Goal: Obtain resource: Download file/media

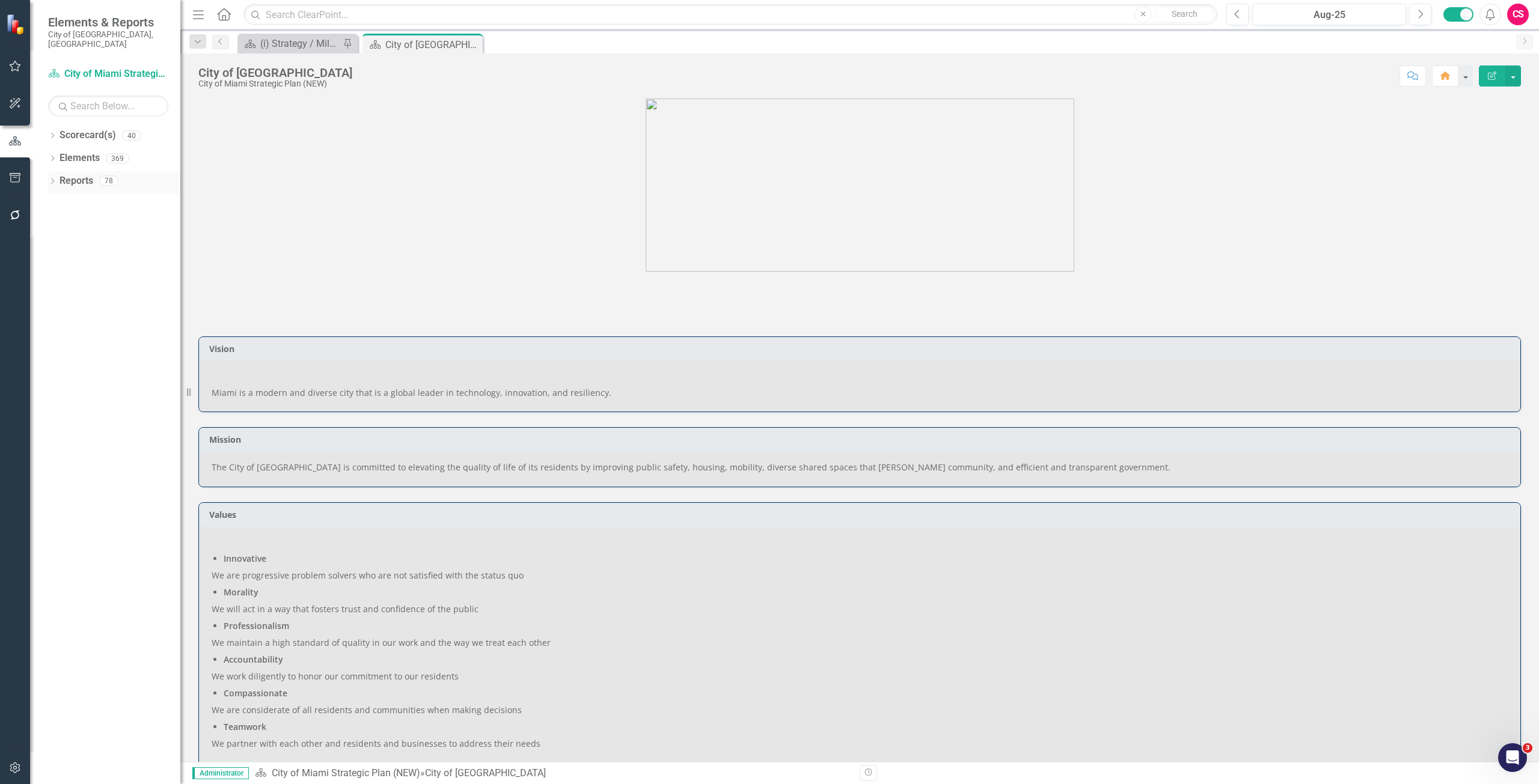
click at [69, 174] on link "Reports" at bounding box center [77, 180] width 34 height 14
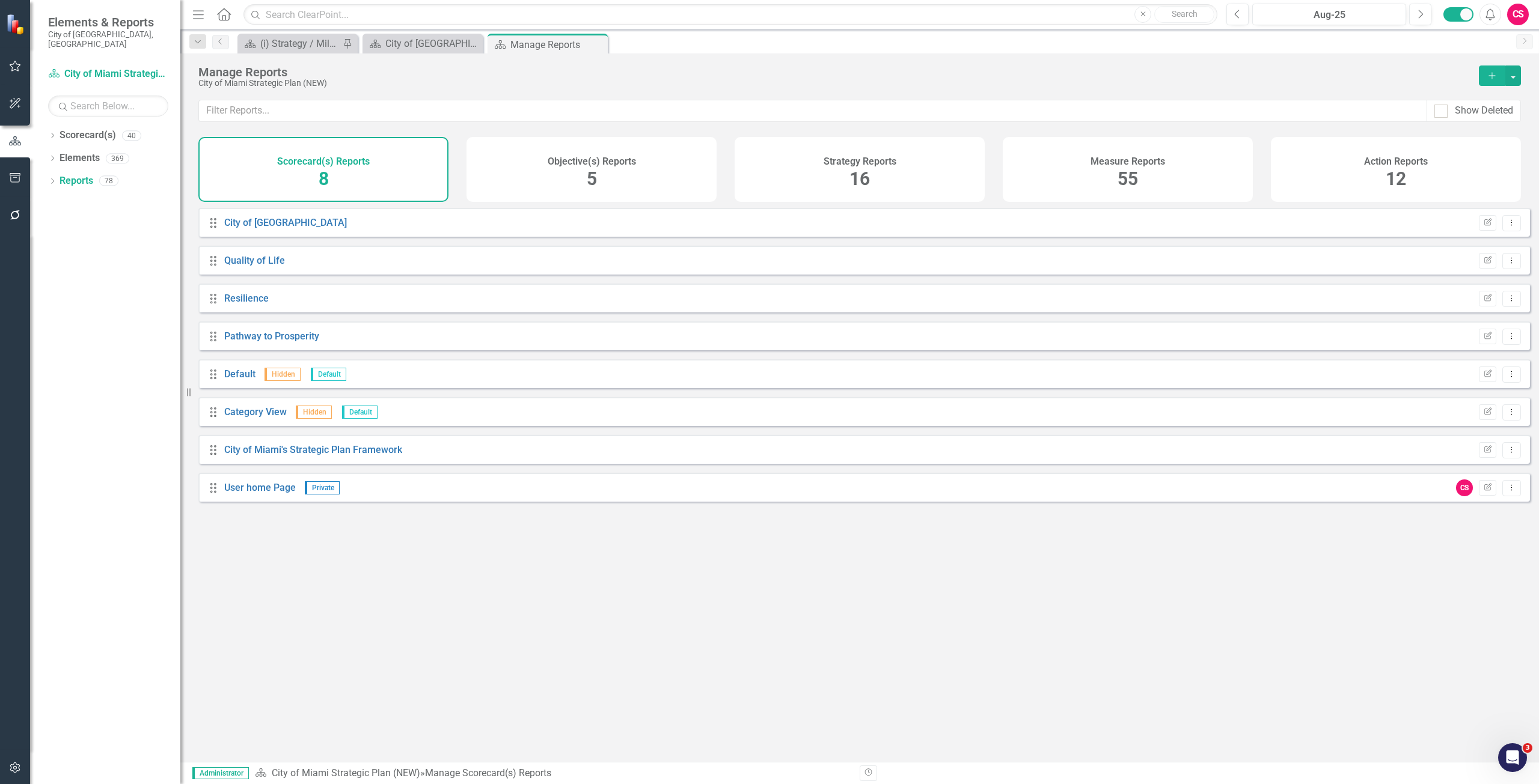
click at [535, 193] on div "Objective(s) Reports 5" at bounding box center [592, 169] width 250 height 65
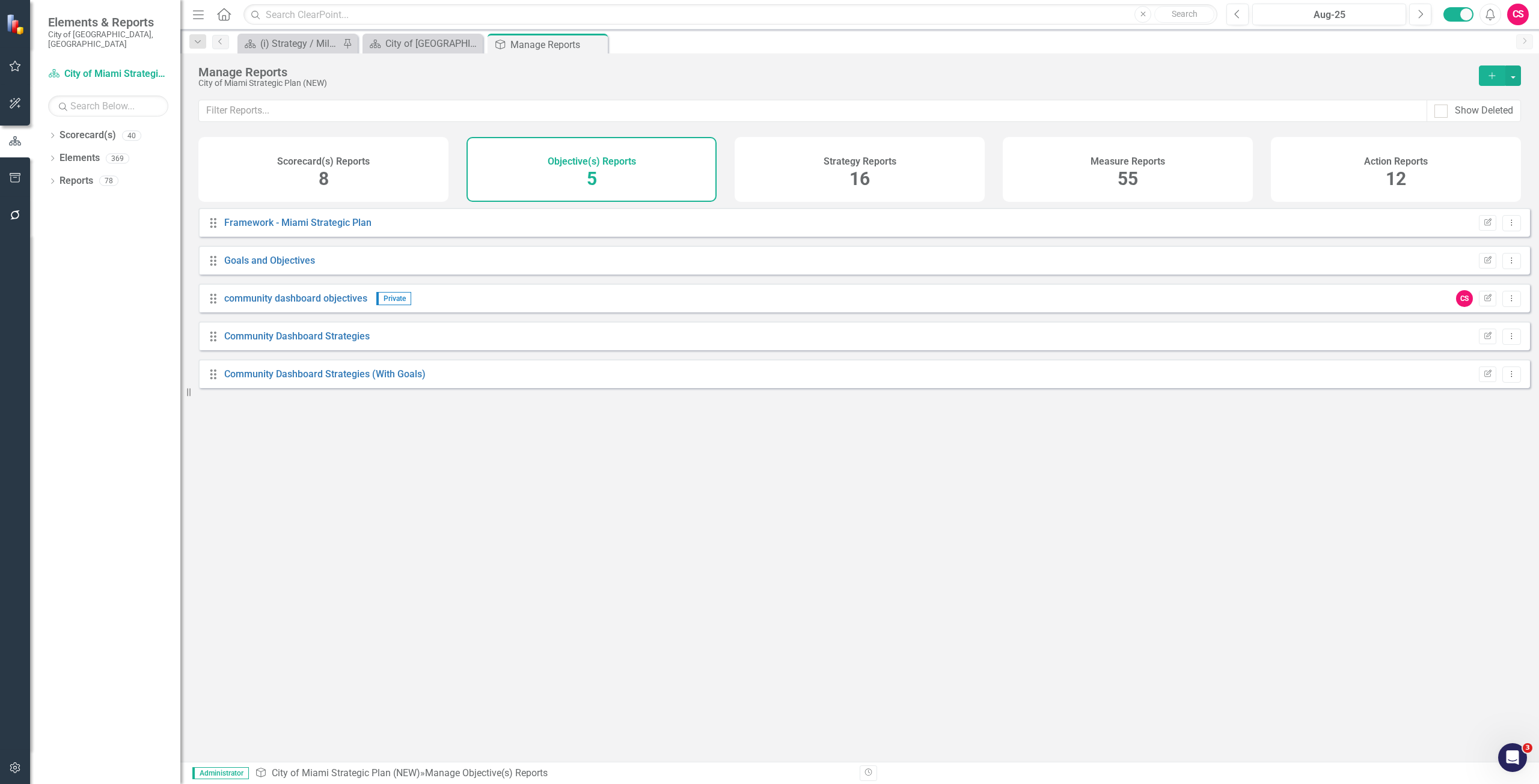
click at [821, 172] on div "Strategy Reports 16" at bounding box center [859, 169] width 250 height 65
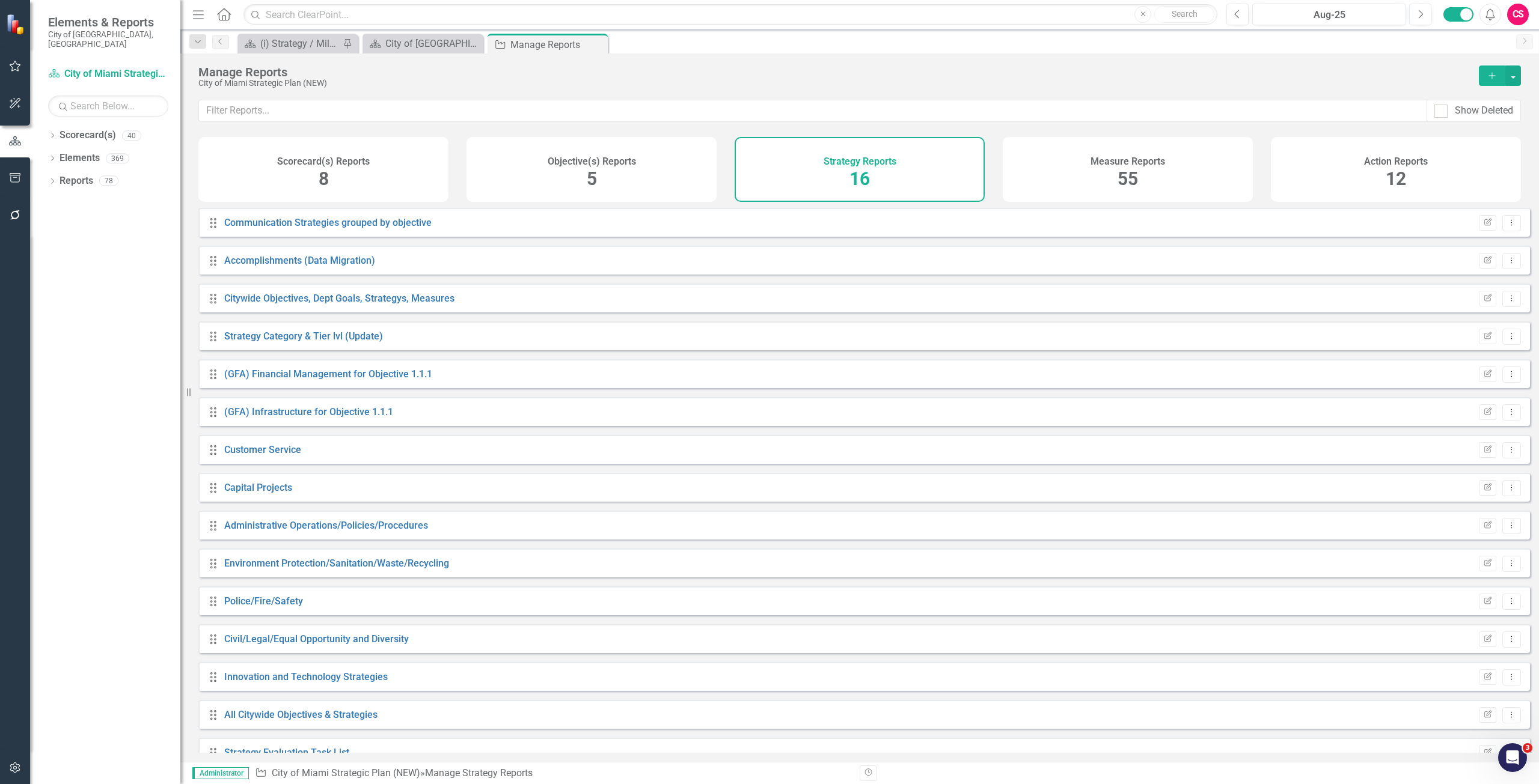
click at [1067, 171] on div "Measure Reports 55" at bounding box center [1128, 169] width 250 height 65
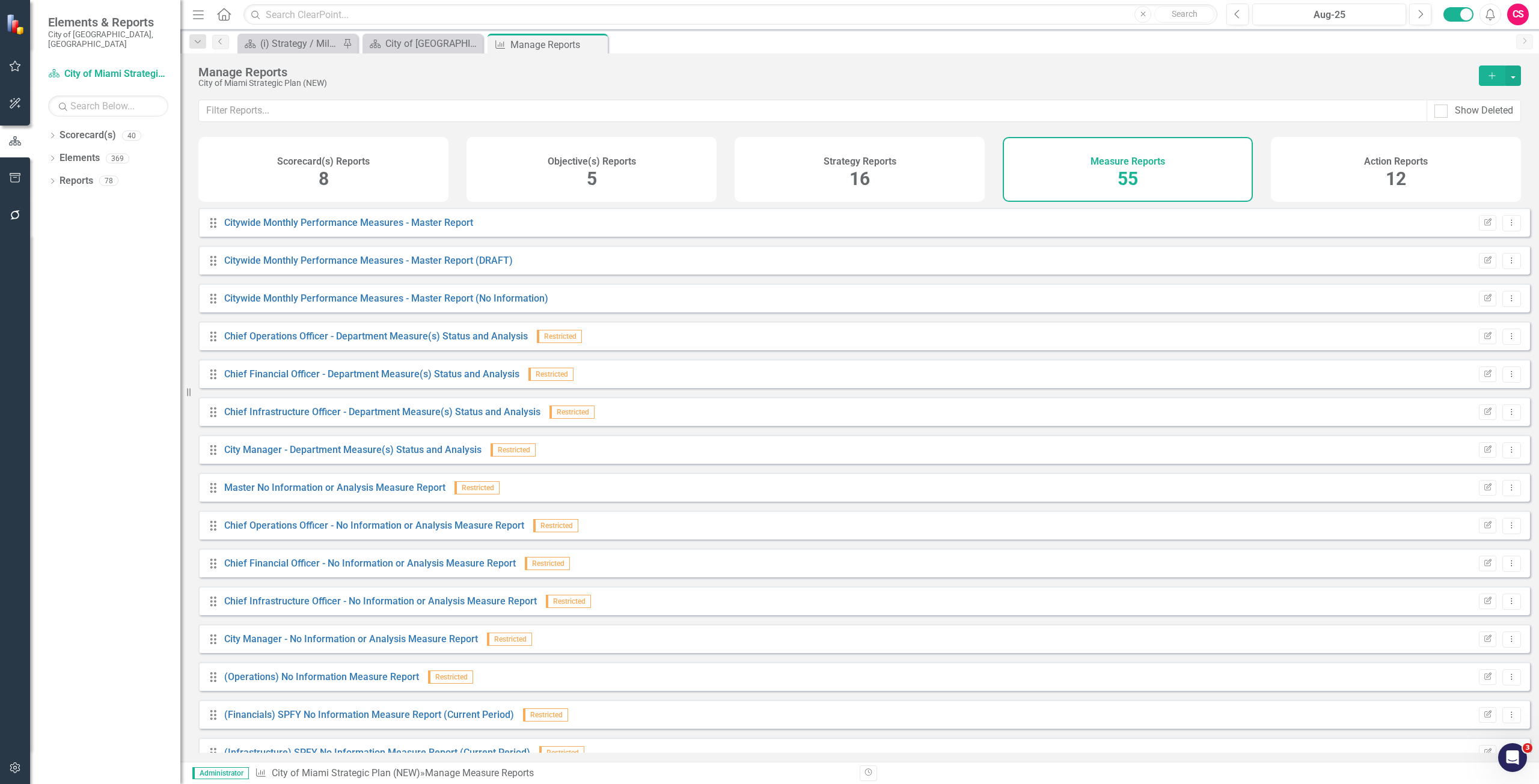
click at [1408, 148] on div "Action Reports 12" at bounding box center [1395, 169] width 250 height 65
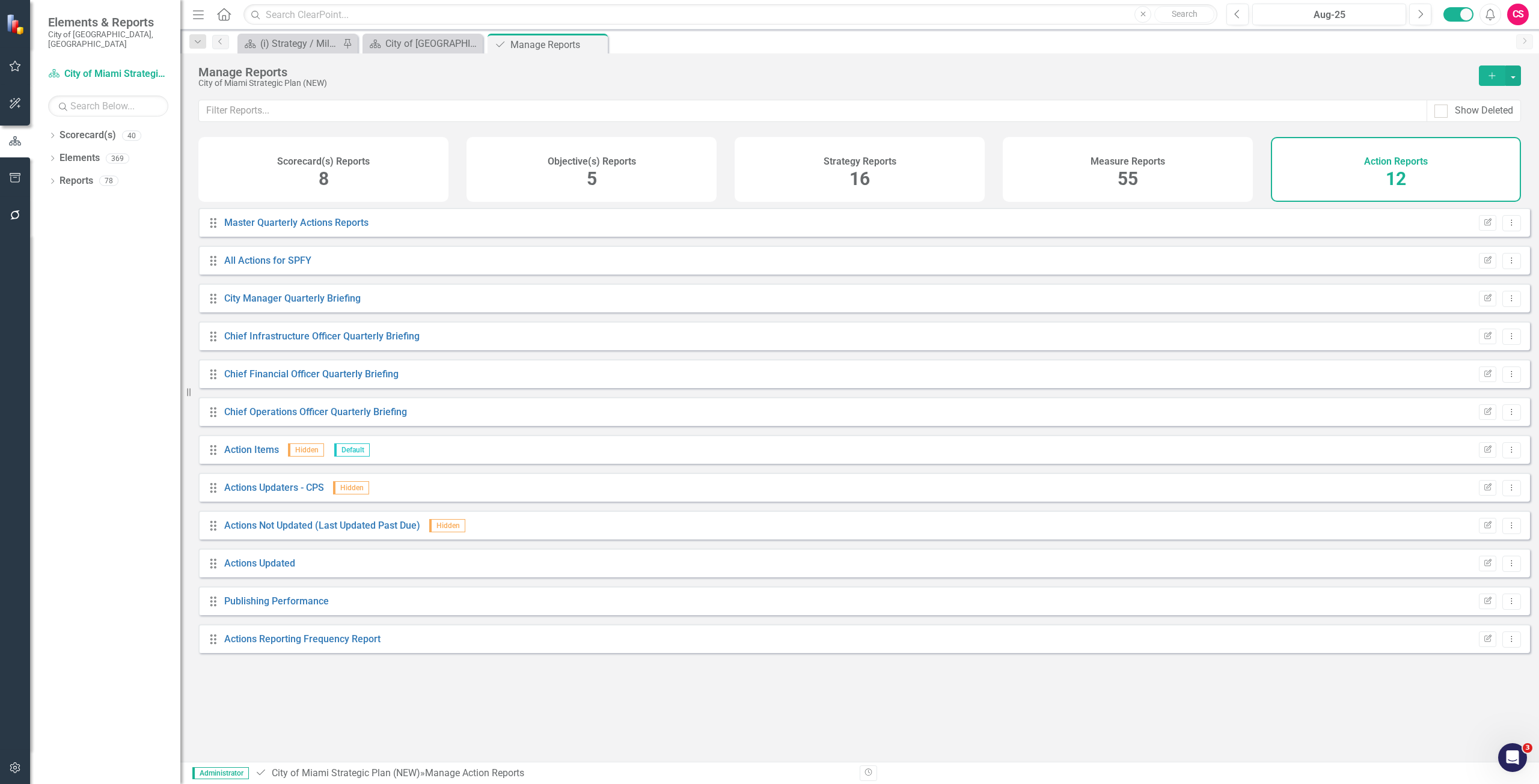
click at [980, 157] on div "Strategy Reports 16" at bounding box center [859, 169] width 250 height 65
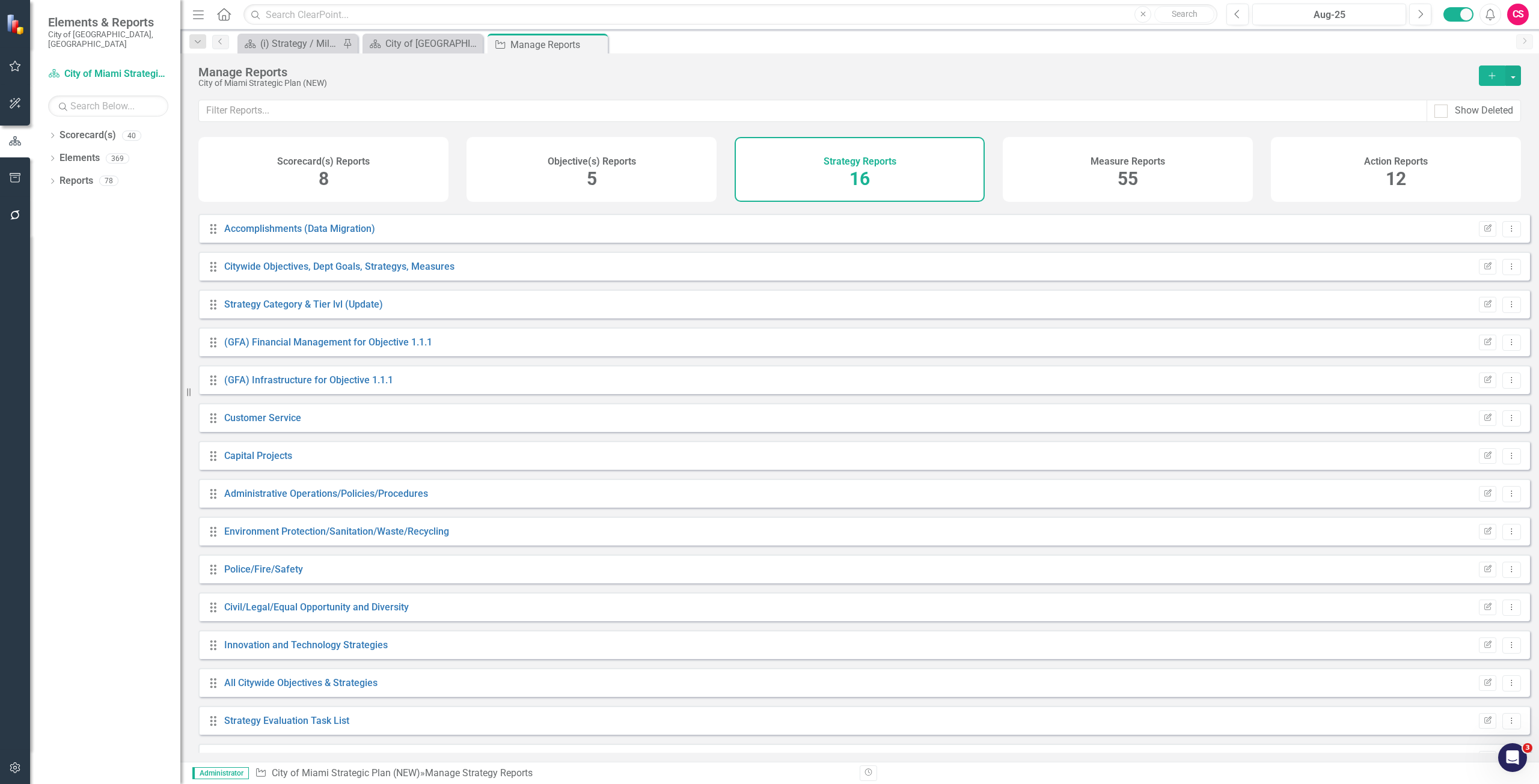
scroll to position [60, 0]
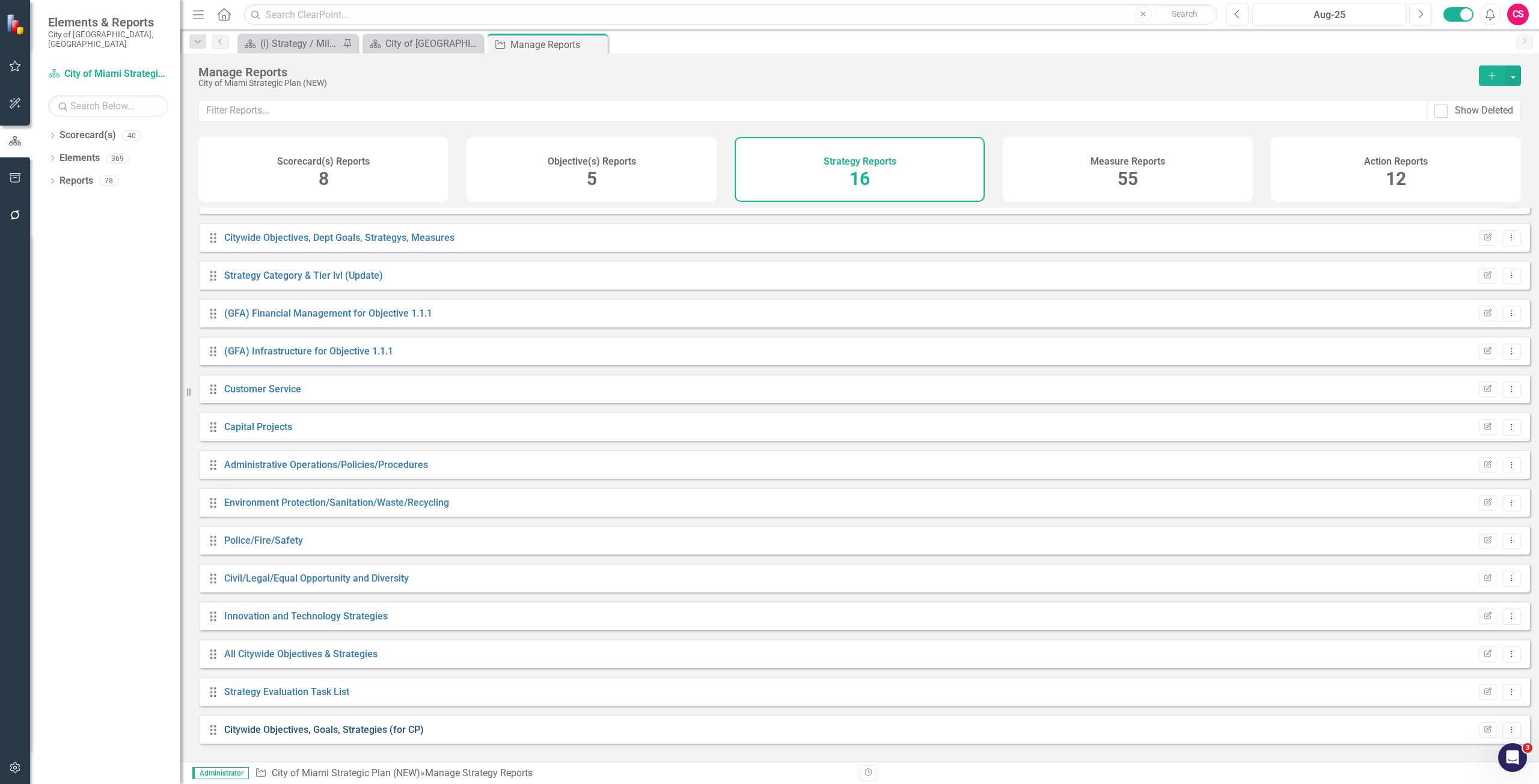
click at [297, 736] on link "Citywide Objectives, Goals, Strategies (for CP)" at bounding box center [324, 730] width 200 height 11
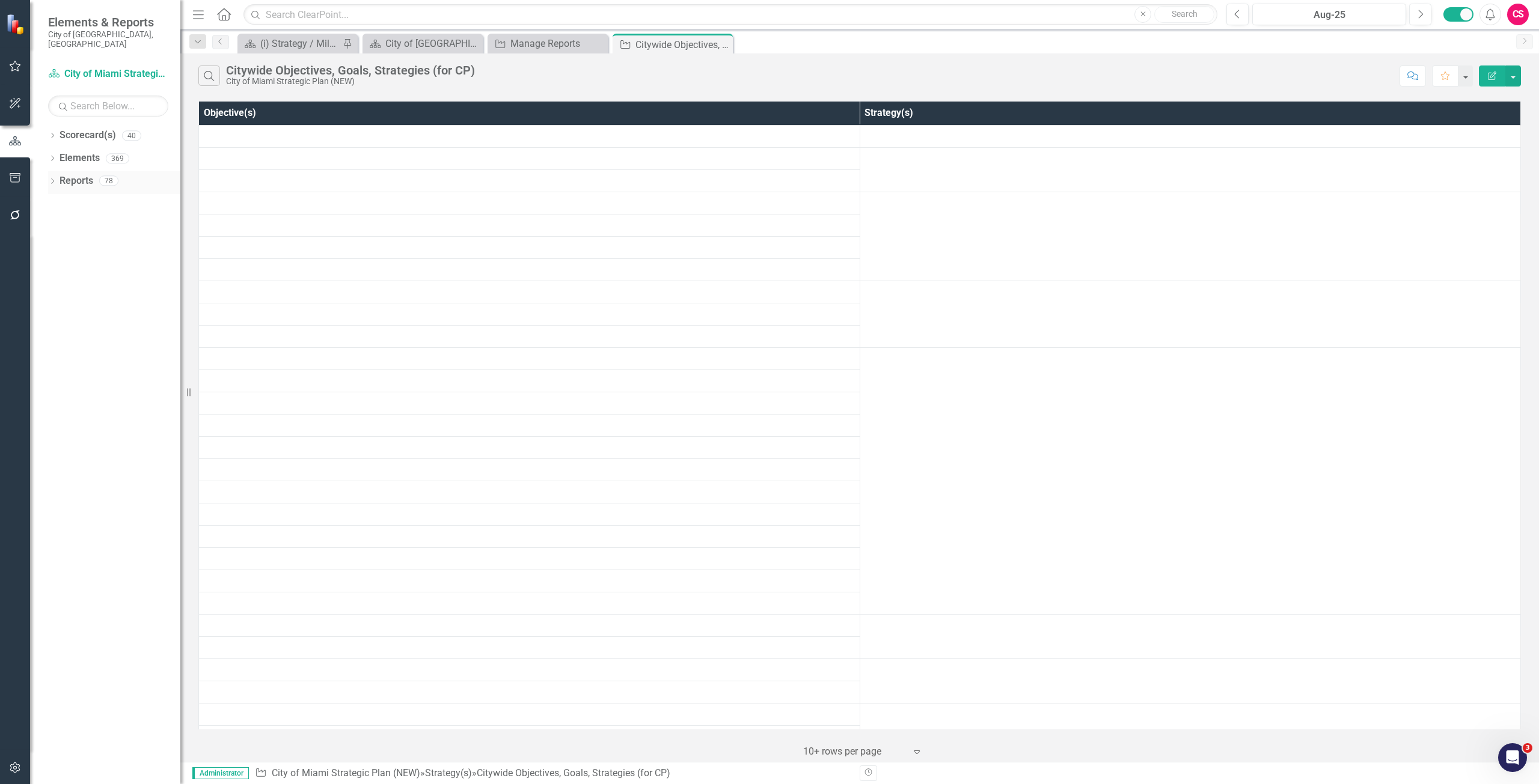
click at [74, 177] on link "Reports" at bounding box center [77, 180] width 34 height 14
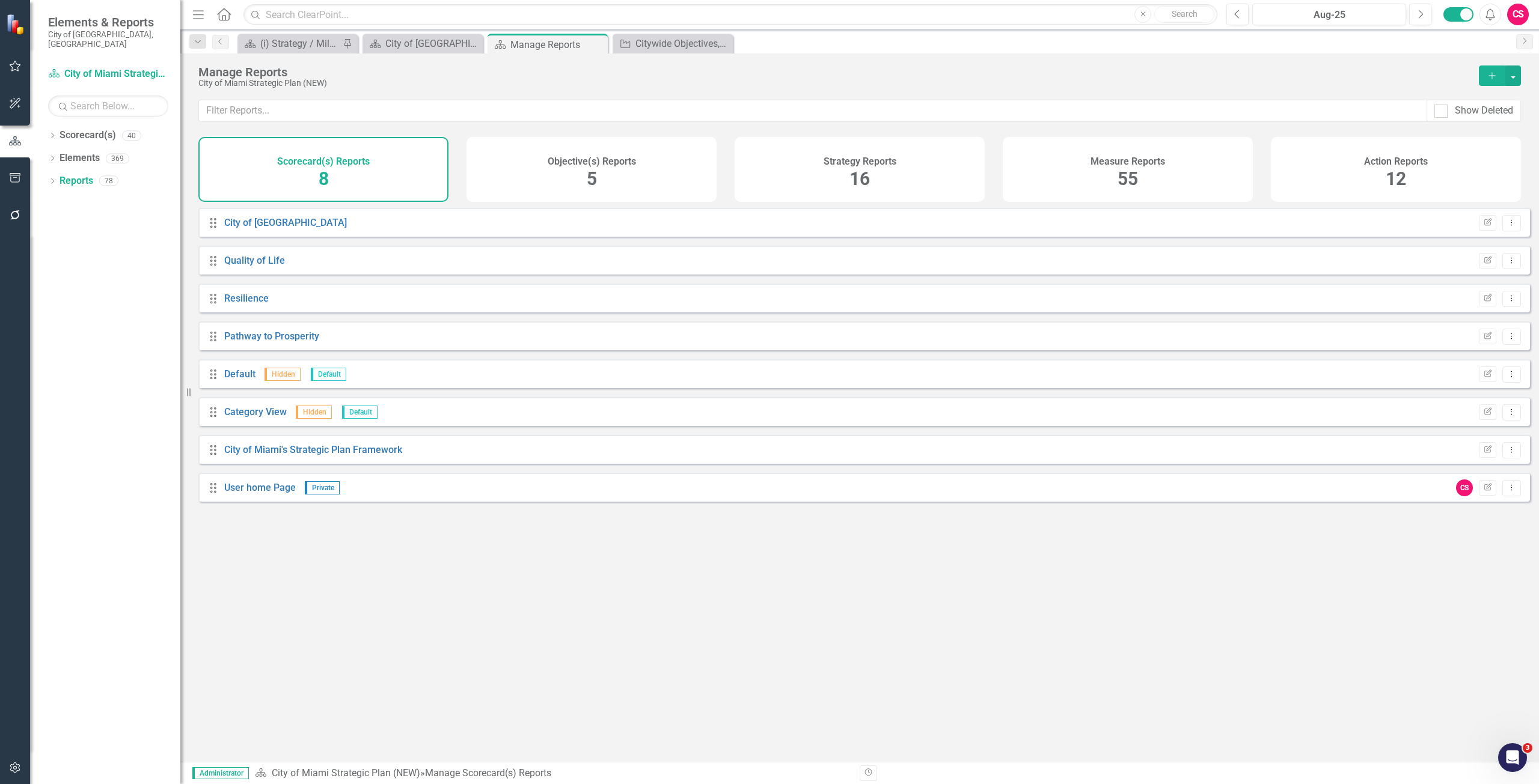
click at [543, 164] on div "Objective(s) Reports 5" at bounding box center [592, 169] width 250 height 65
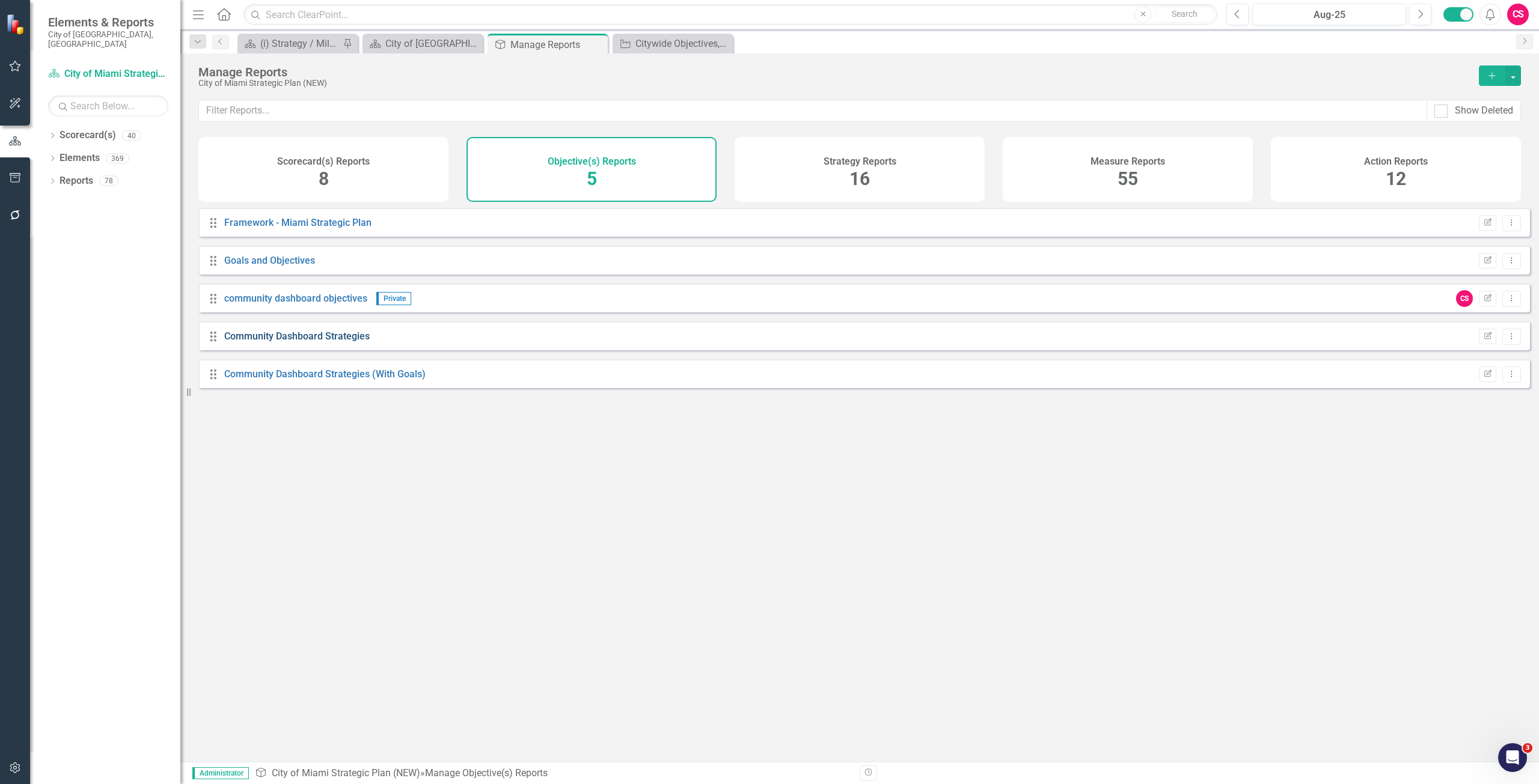
click at [294, 342] on link "Community Dashboard Strategies" at bounding box center [297, 336] width 145 height 11
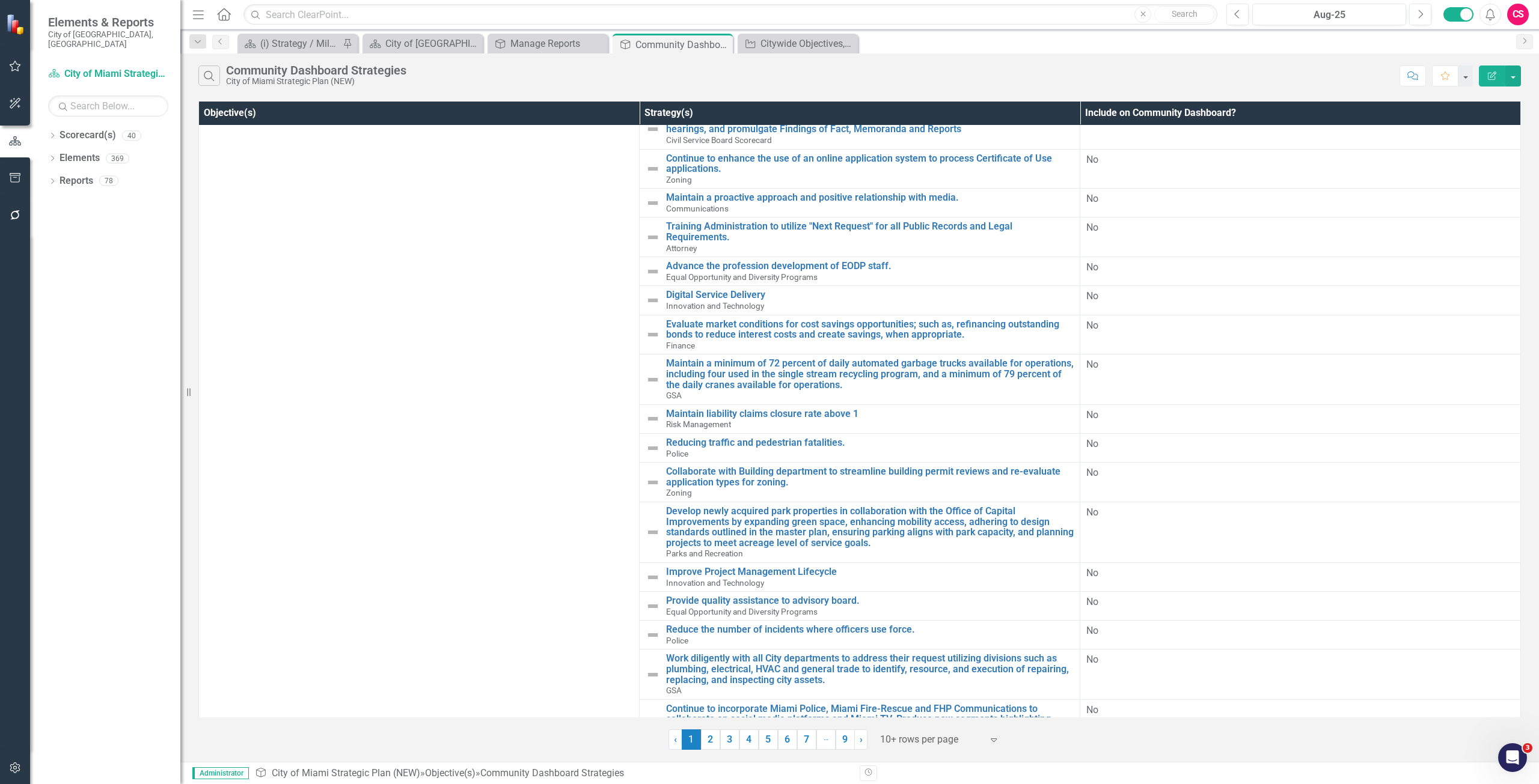
scroll to position [301, 0]
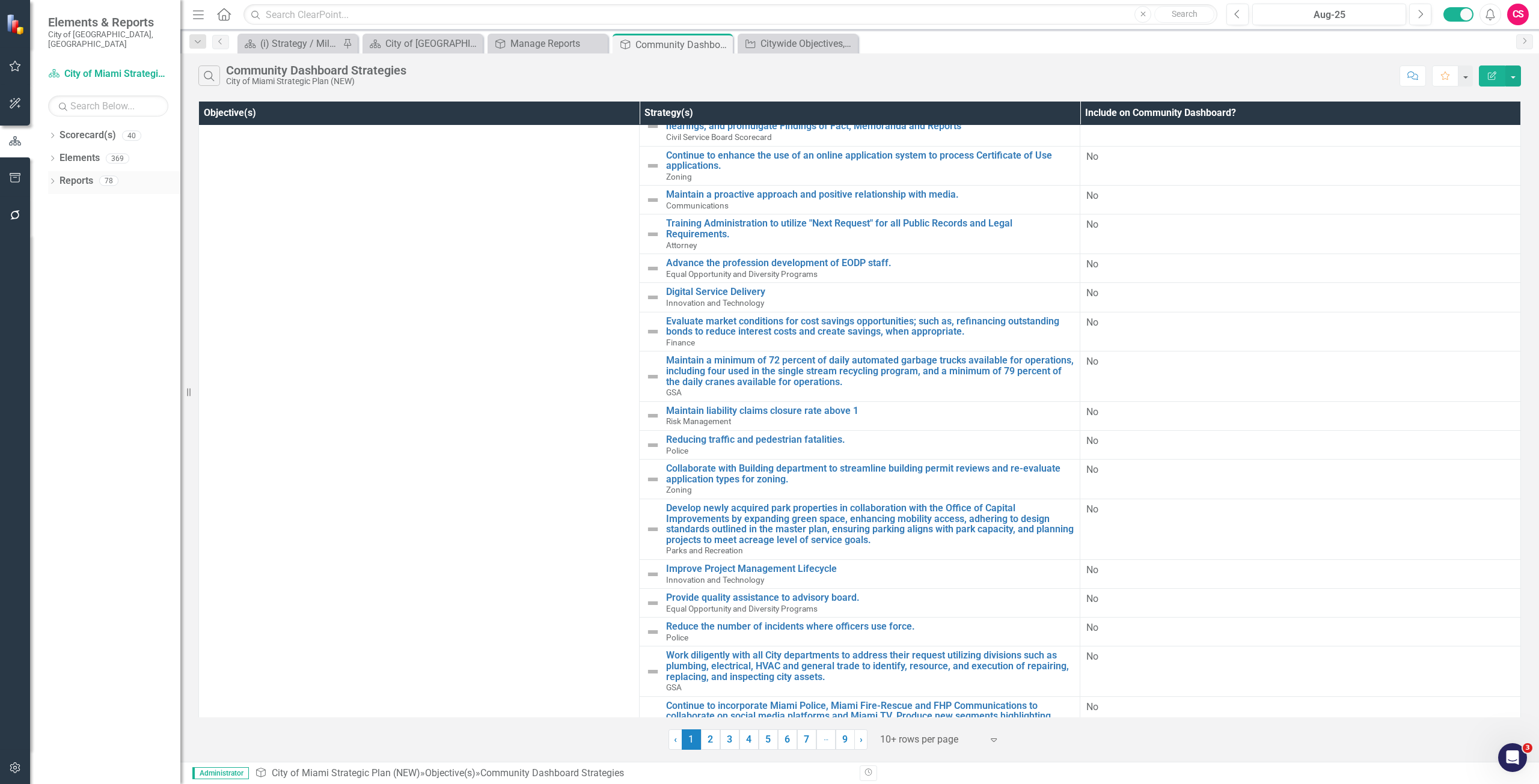
click at [79, 176] on link "Reports" at bounding box center [77, 180] width 34 height 14
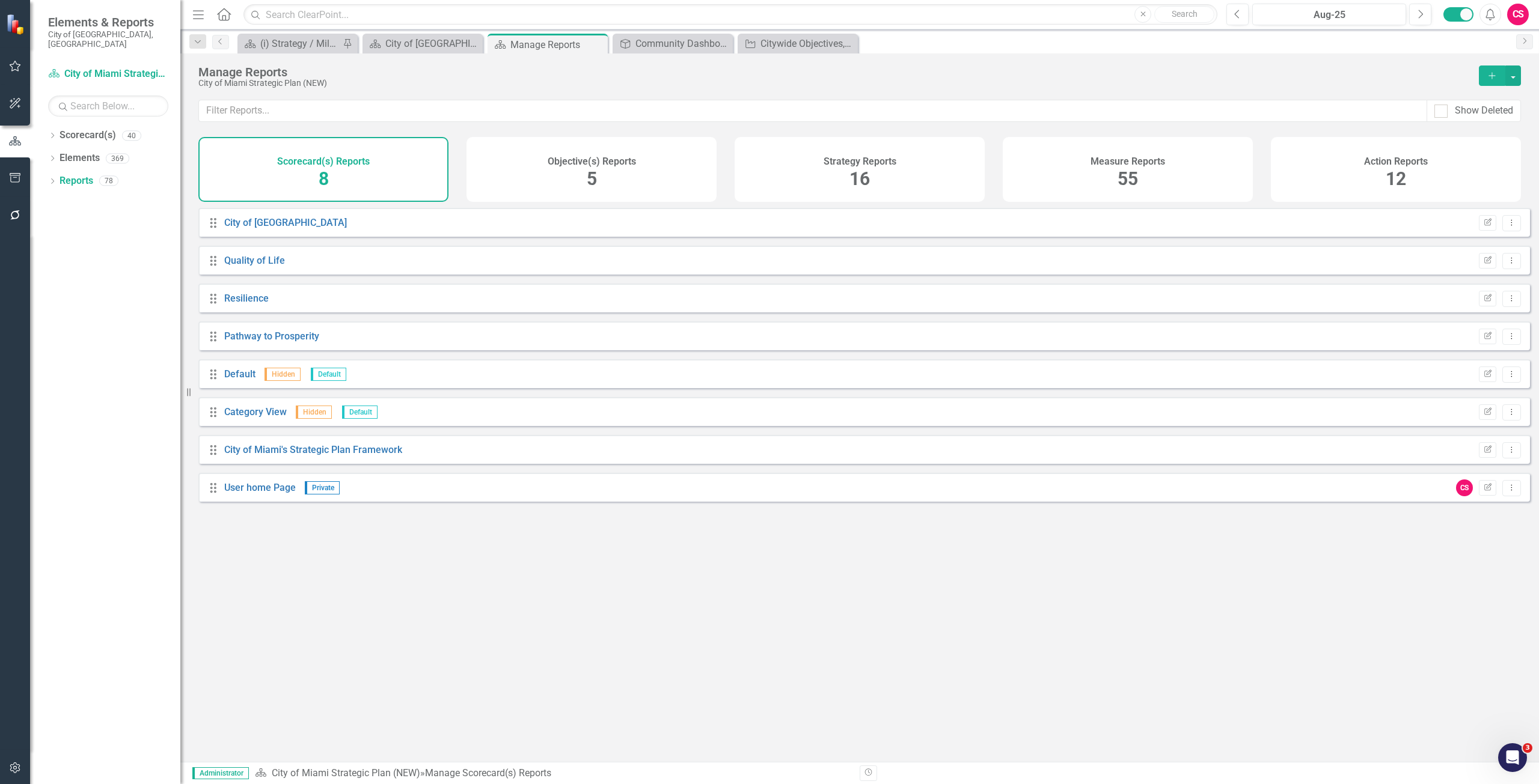
click at [585, 161] on h4 "Objective(s) Reports" at bounding box center [592, 161] width 89 height 10
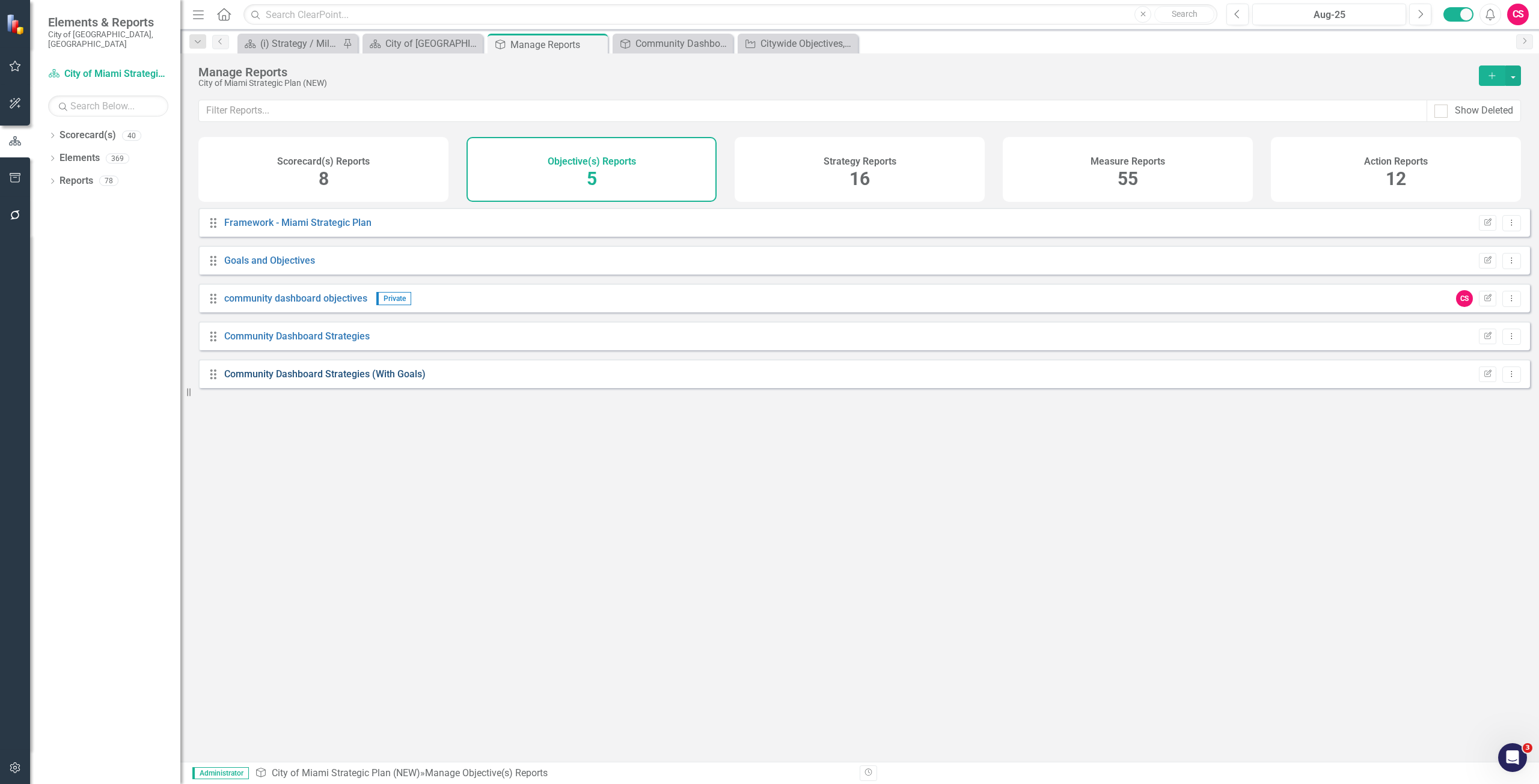
click at [343, 380] on link "Community Dashboard Strategies (With Goals)" at bounding box center [325, 374] width 202 height 11
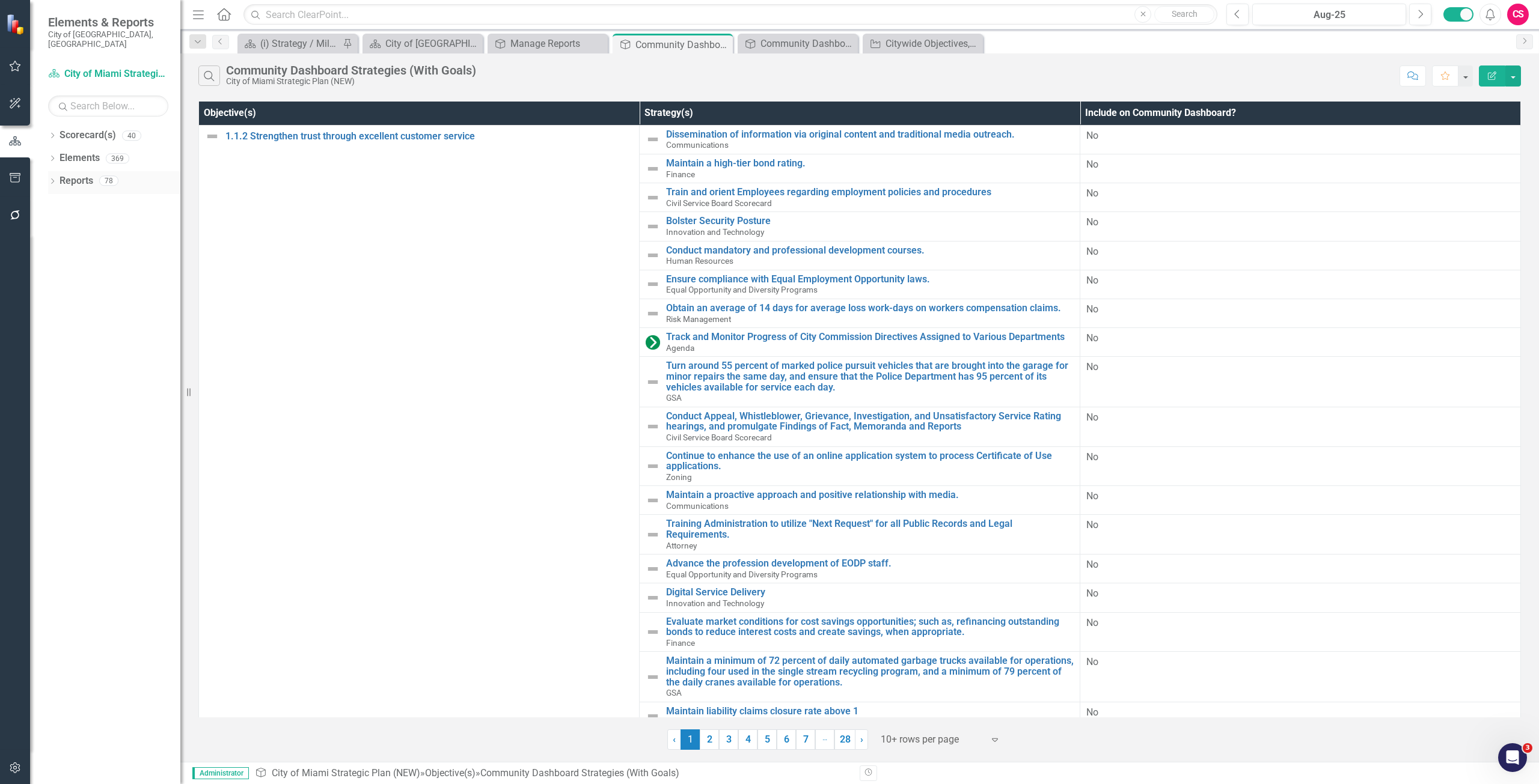
click at [85, 176] on link "Reports" at bounding box center [77, 180] width 34 height 14
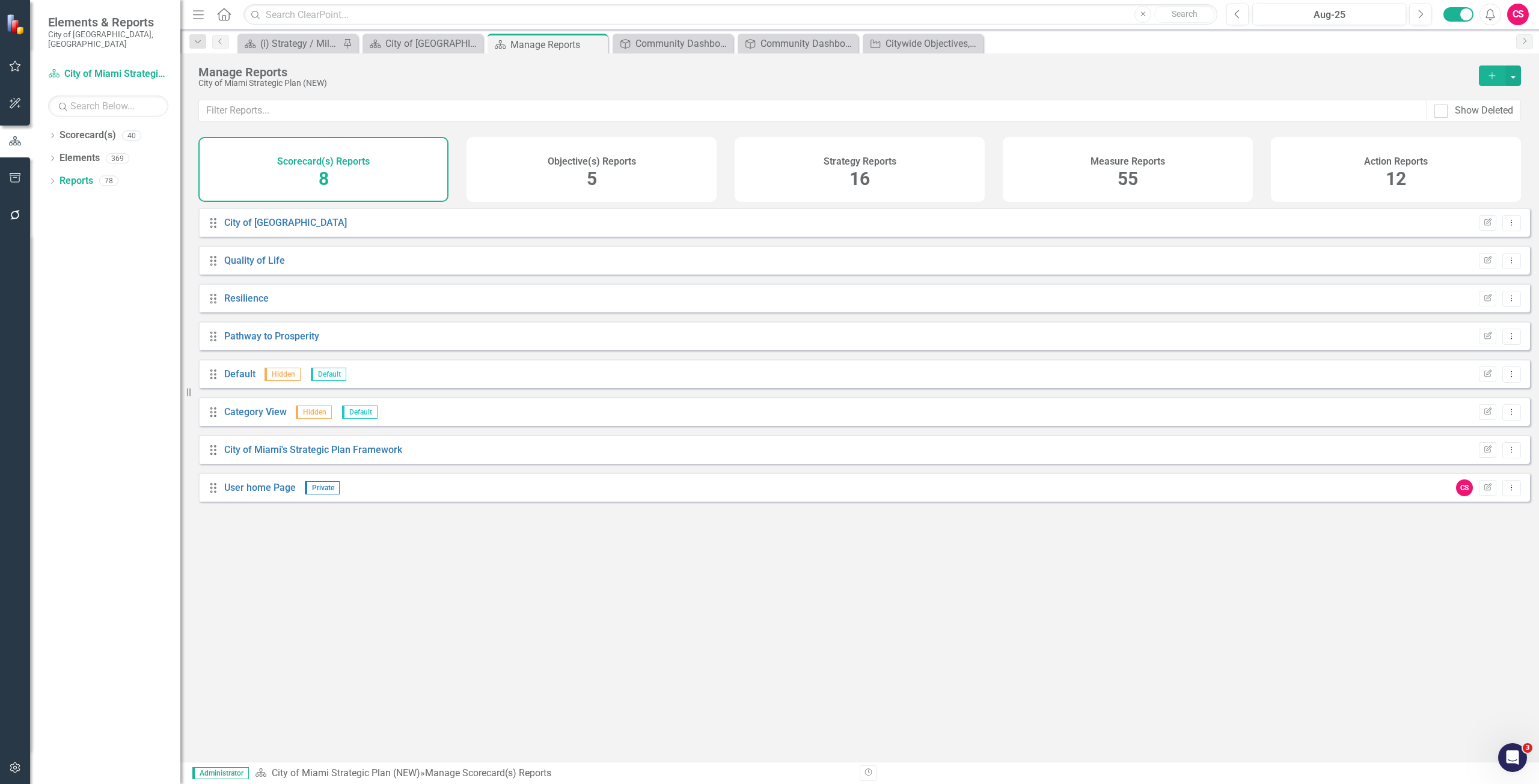
click at [815, 183] on div "Strategy Reports 16" at bounding box center [859, 169] width 250 height 65
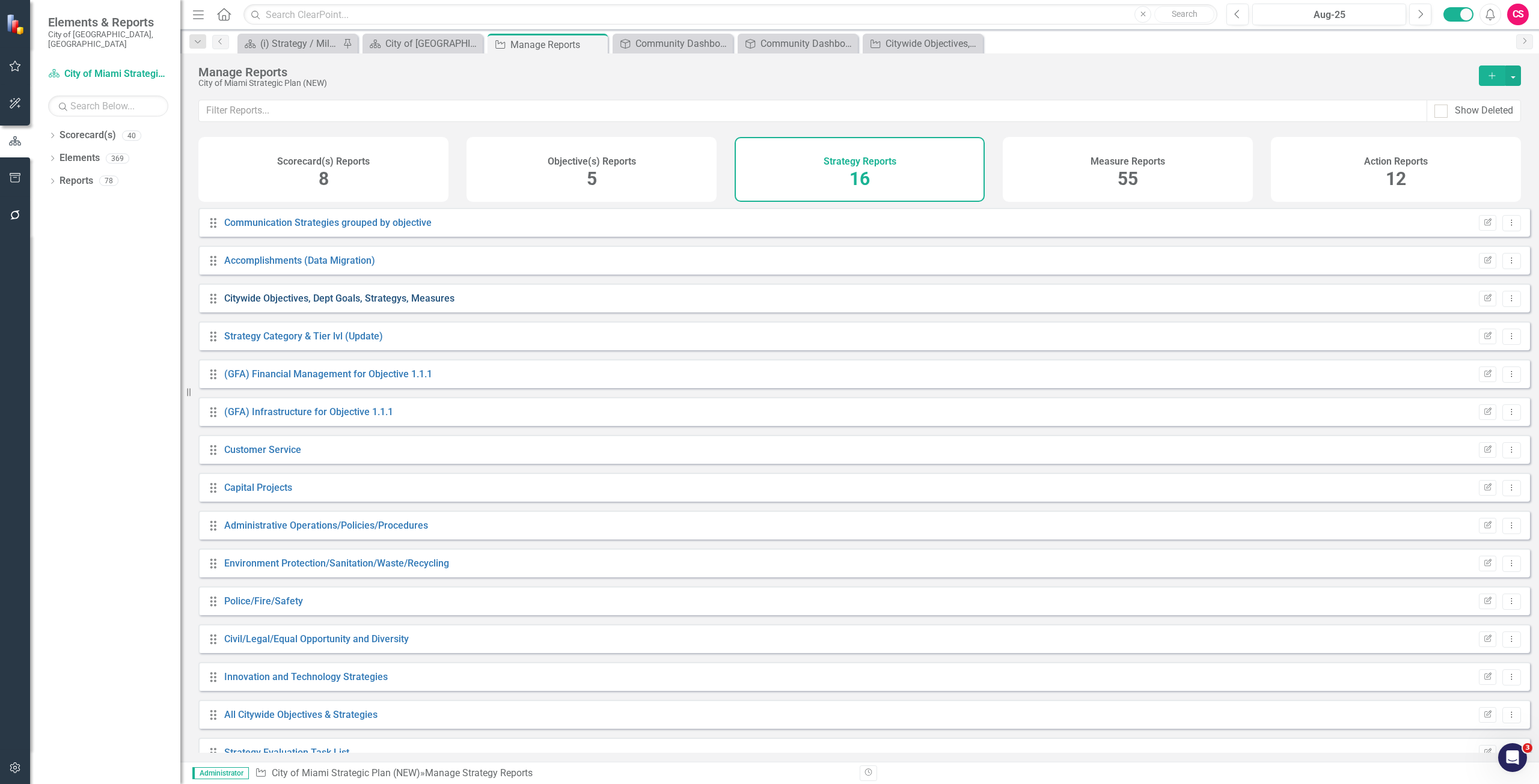
click at [262, 304] on link "Citywide Objectives, Dept Goals, Strategys, Measures" at bounding box center [339, 298] width 231 height 11
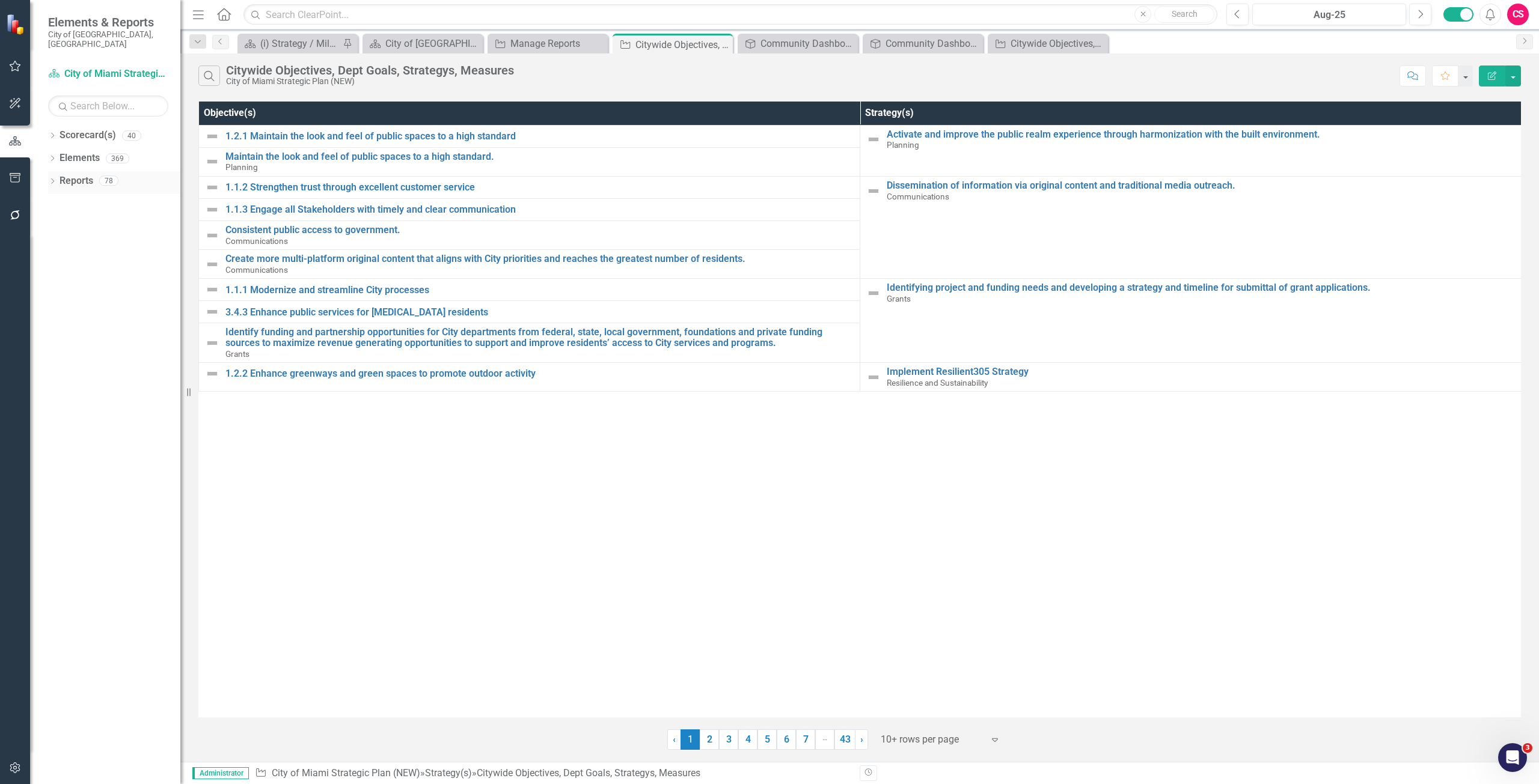
click at [81, 176] on link "Reports" at bounding box center [77, 180] width 34 height 14
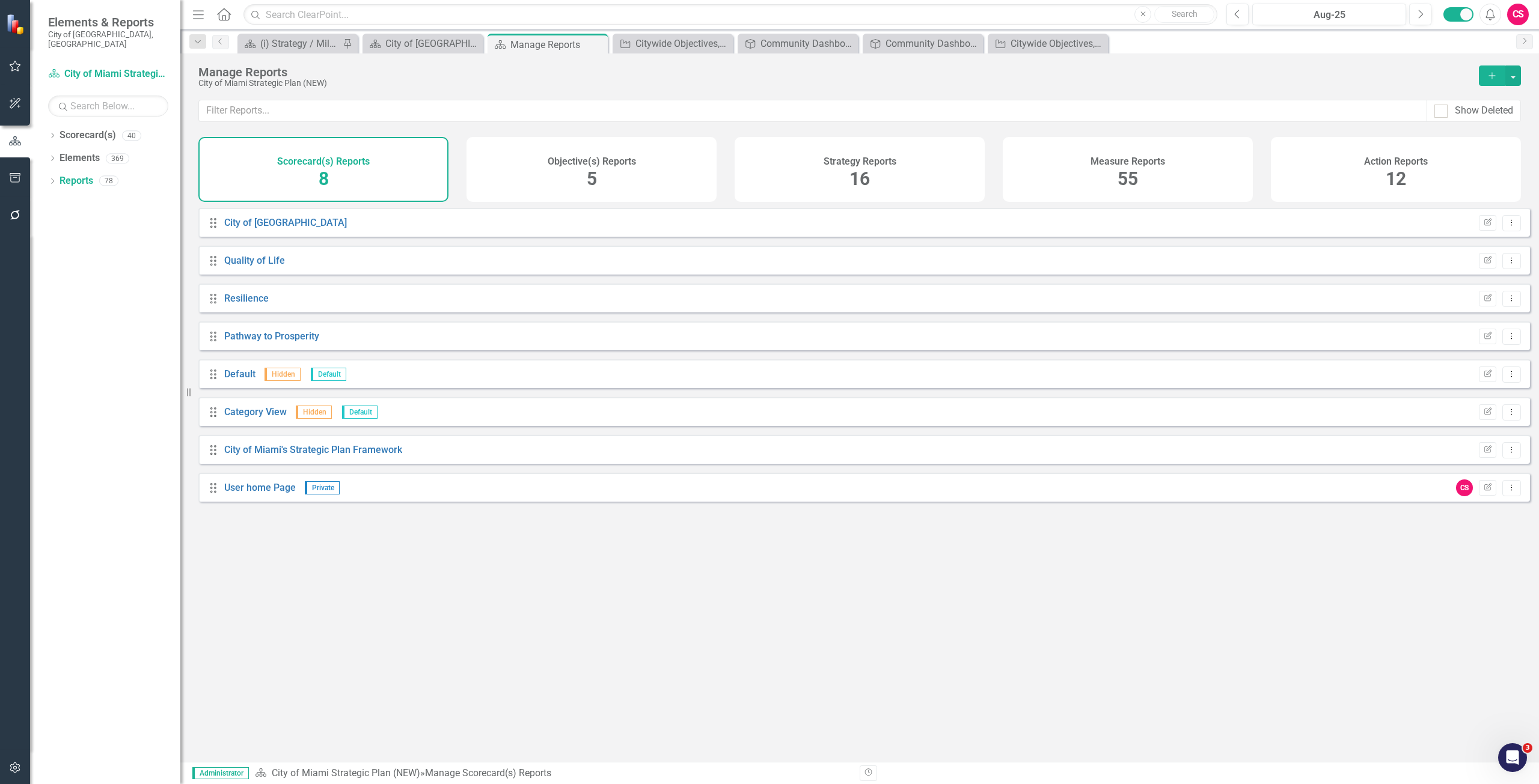
click at [807, 180] on div "Strategy Reports 16" at bounding box center [859, 169] width 250 height 65
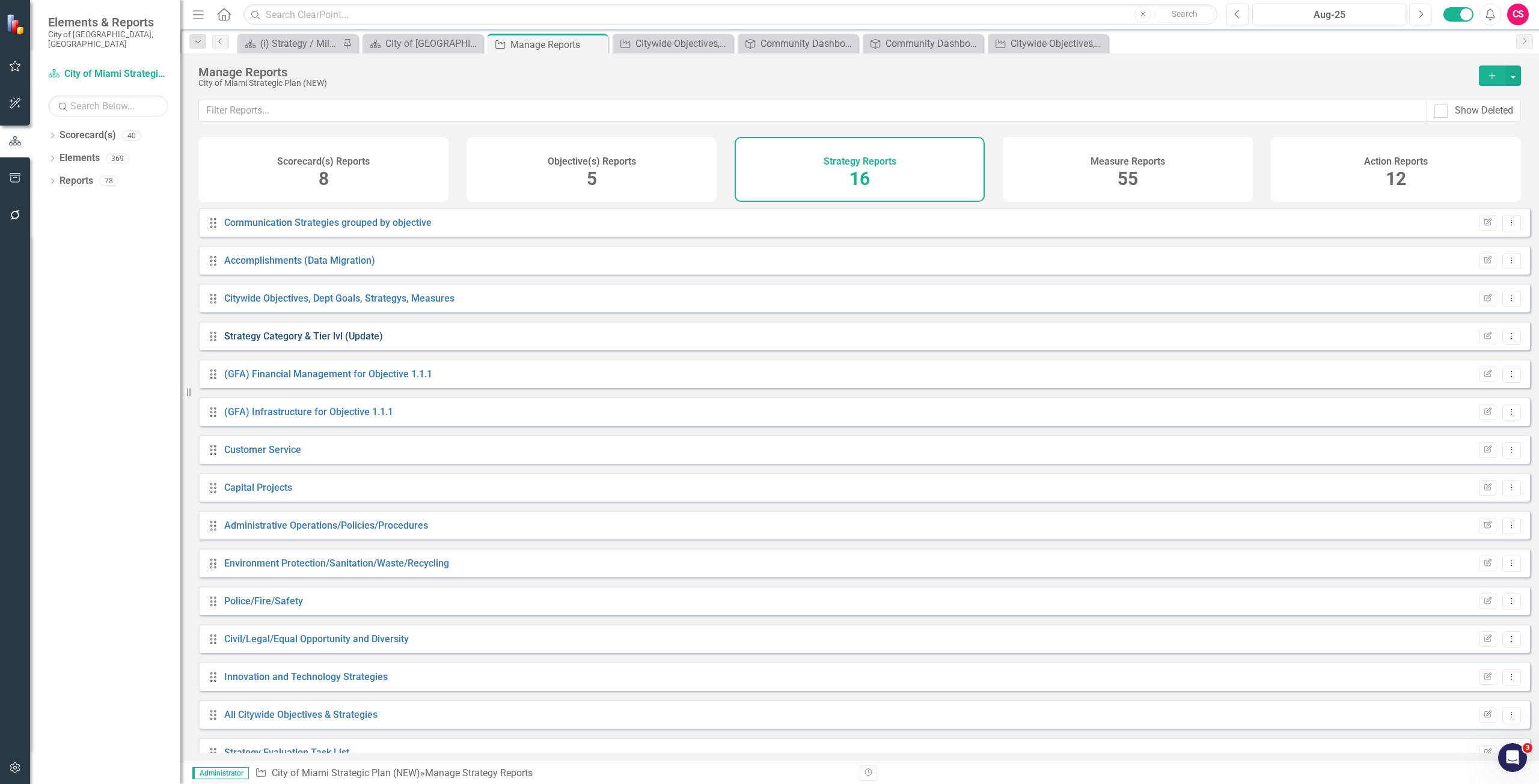
scroll to position [60, 0]
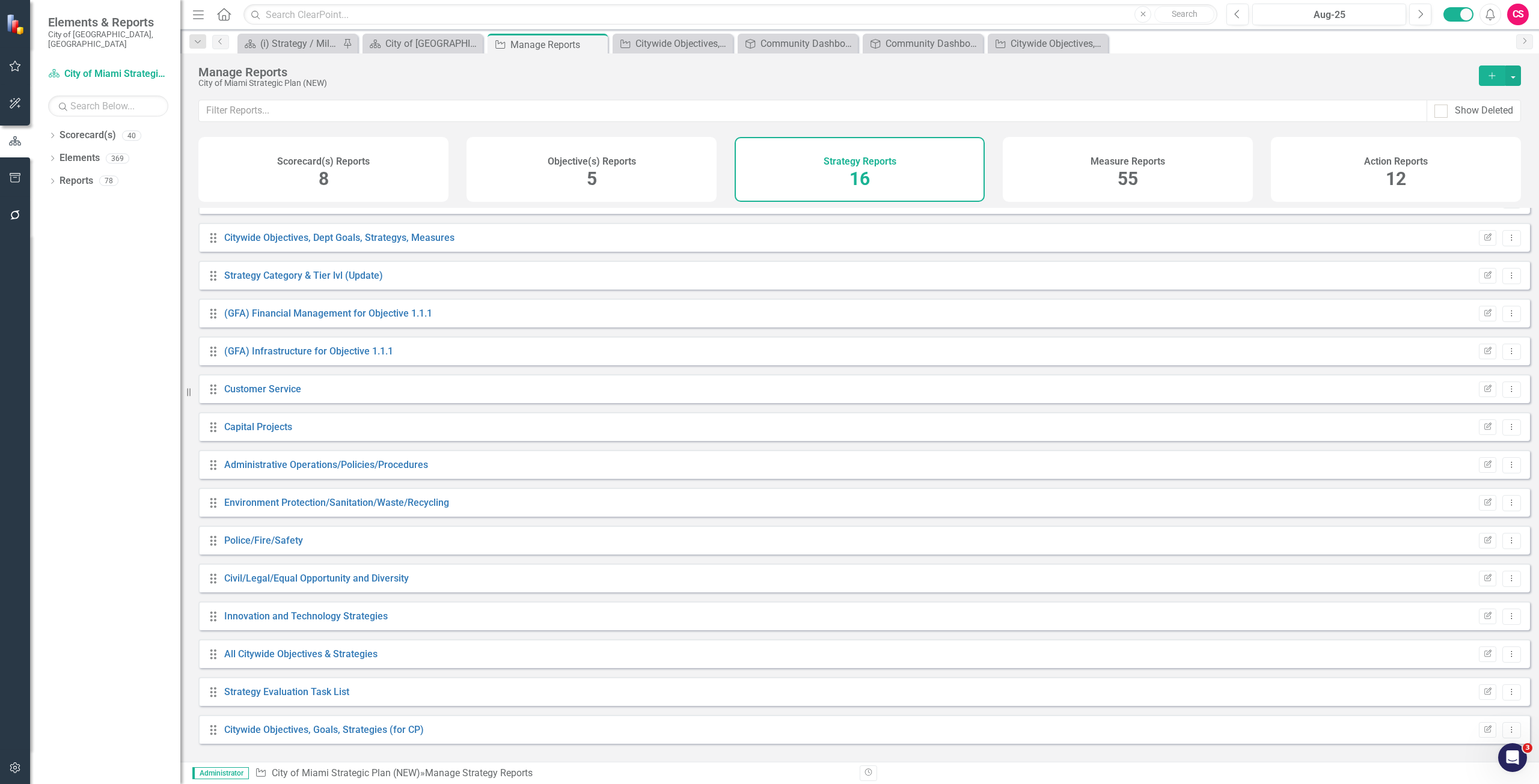
click at [1091, 163] on h4 "Measure Reports" at bounding box center [1128, 161] width 74 height 10
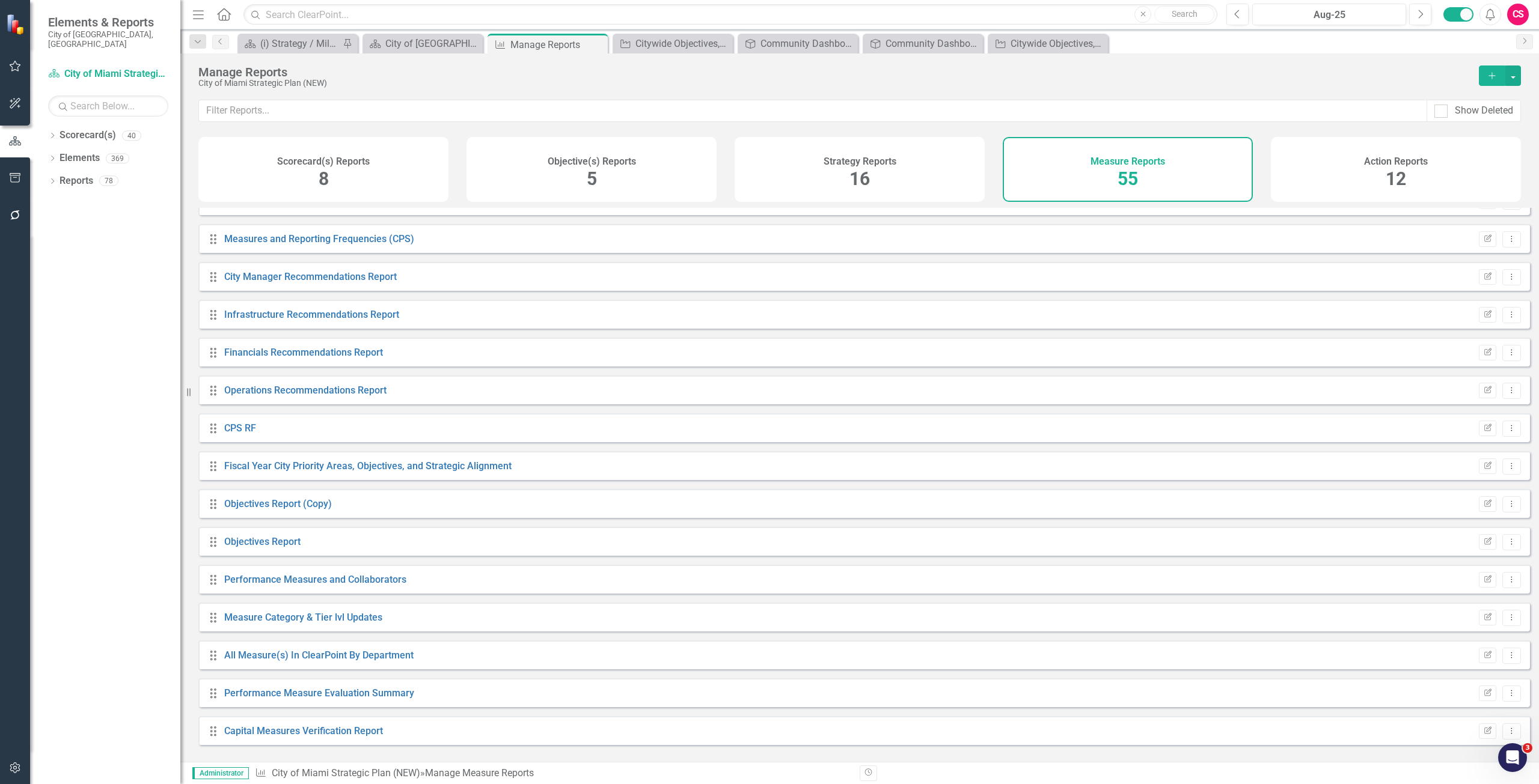
scroll to position [1537, 0]
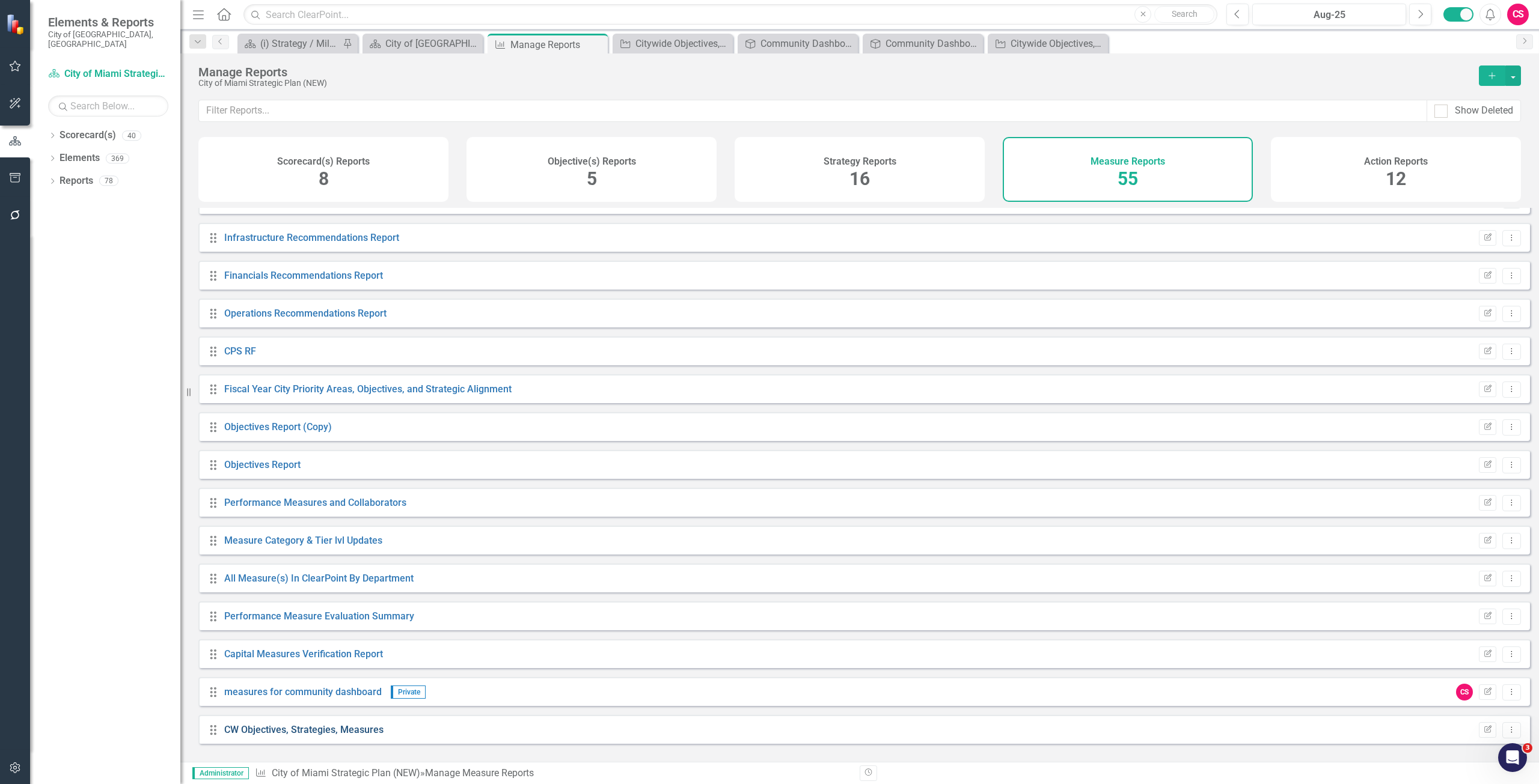
click at [302, 736] on link "CW Objectives, Strategies, Measures" at bounding box center [304, 730] width 160 height 11
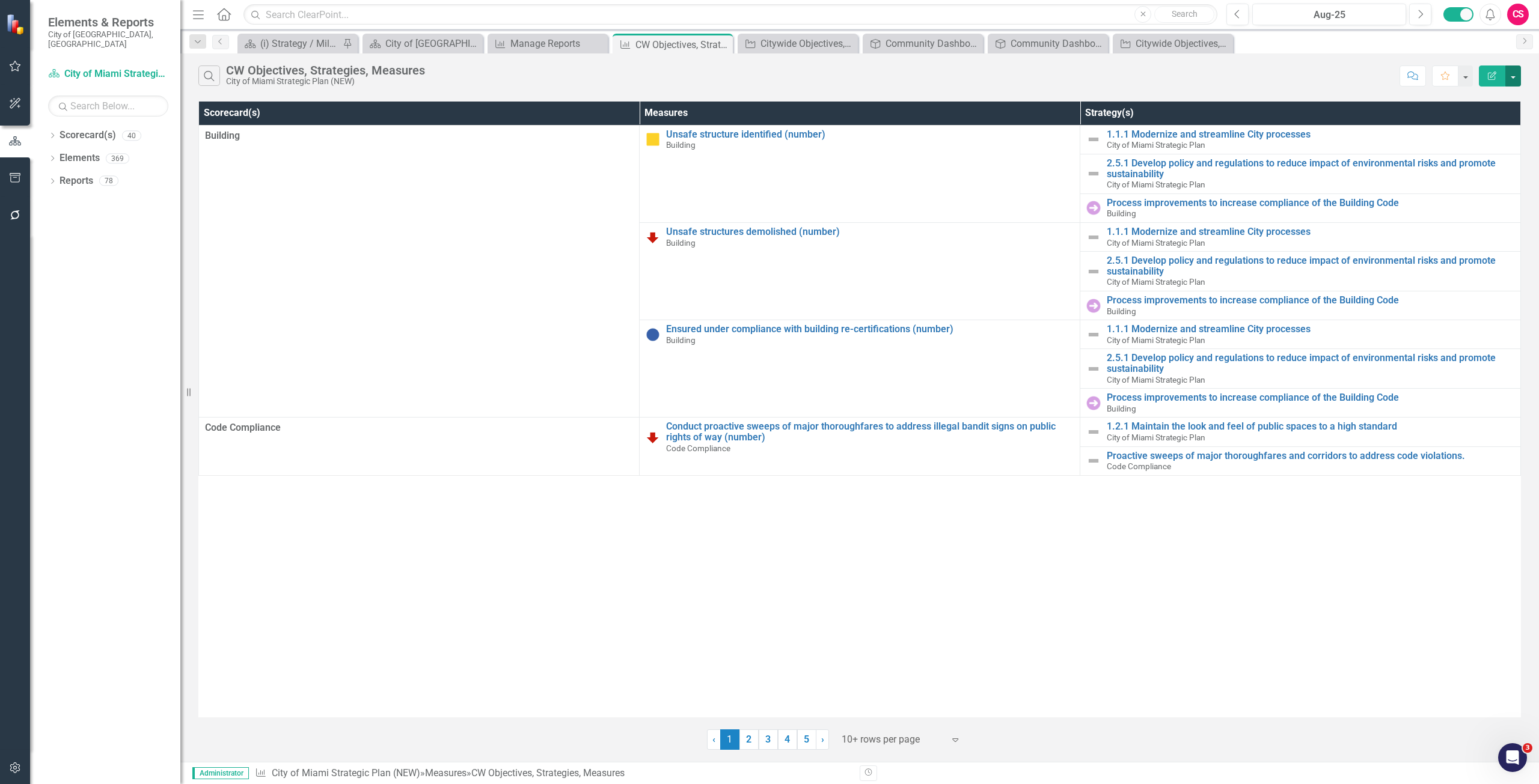
click at [1512, 76] on button "button" at bounding box center [1512, 76] width 15 height 21
click at [1245, 89] on div "Search CW Objectives, Strategies, Measures City of Miami Strategic Plan (NEW) C…" at bounding box center [859, 73] width 1358 height 39
click at [1492, 74] on icon "Edit Report" at bounding box center [1491, 76] width 10 height 8
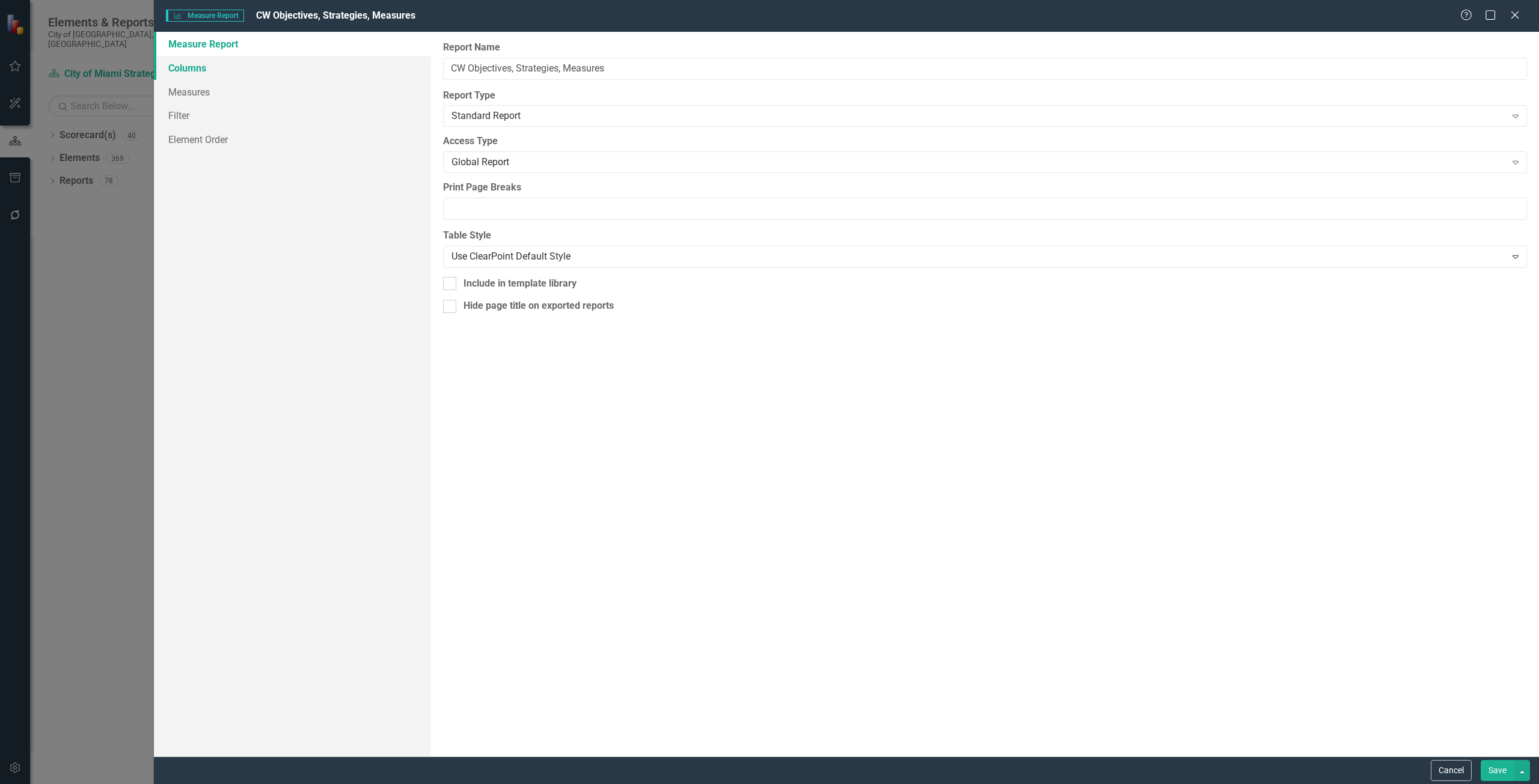
click at [222, 65] on link "Columns" at bounding box center [293, 68] width 277 height 24
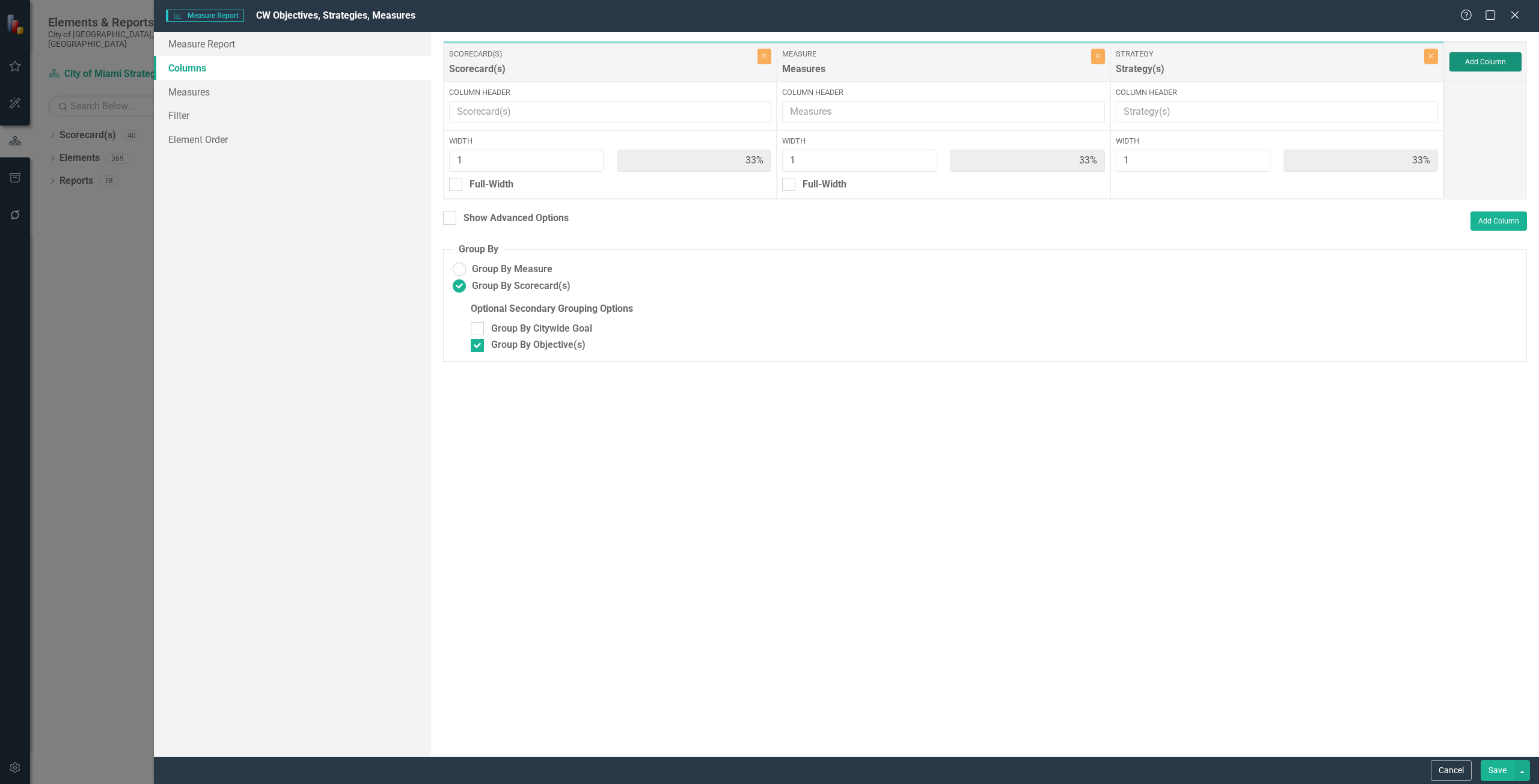
click at [1490, 60] on button "Add Column" at bounding box center [1485, 62] width 72 height 19
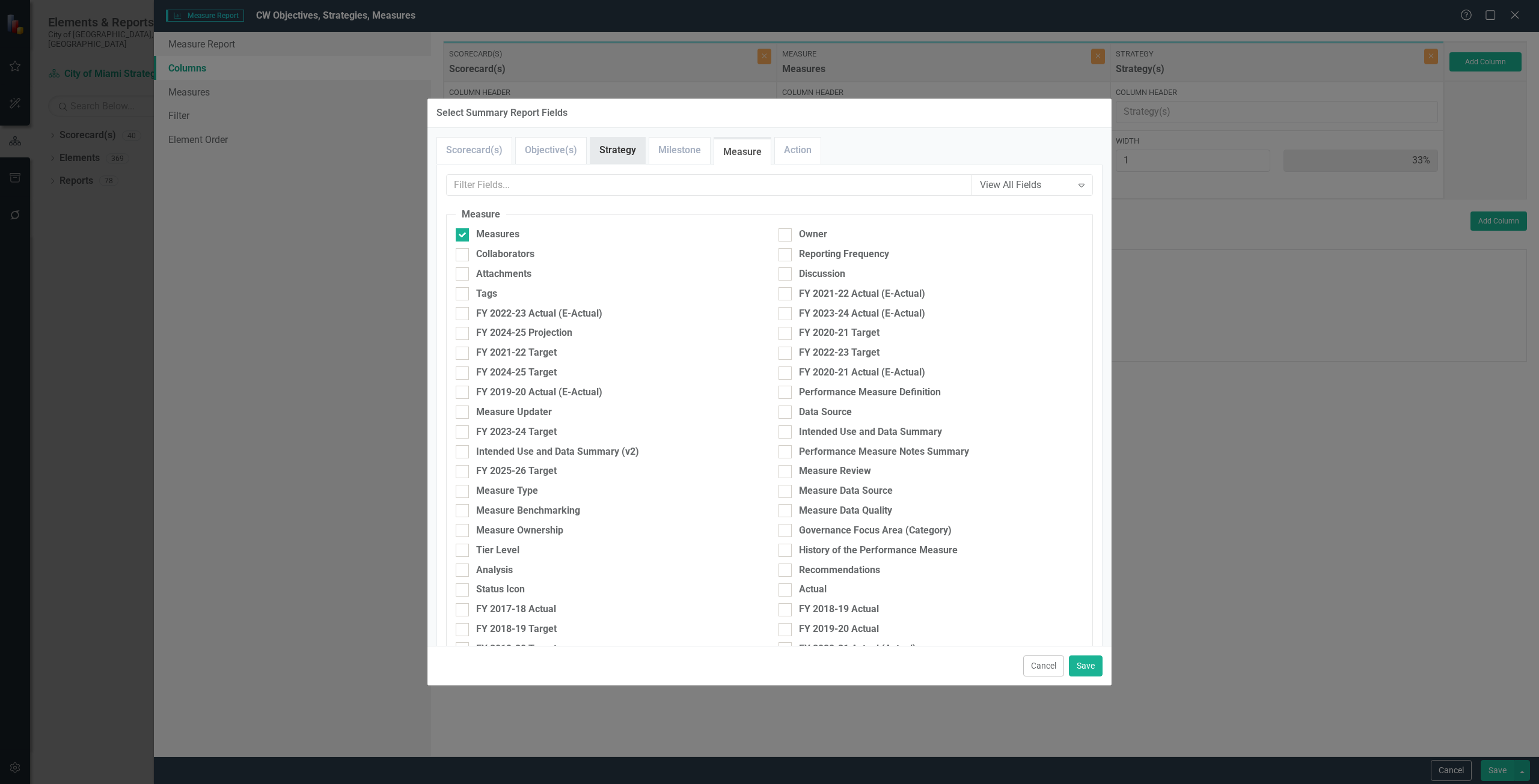
click at [627, 150] on link "Strategy" at bounding box center [618, 151] width 55 height 26
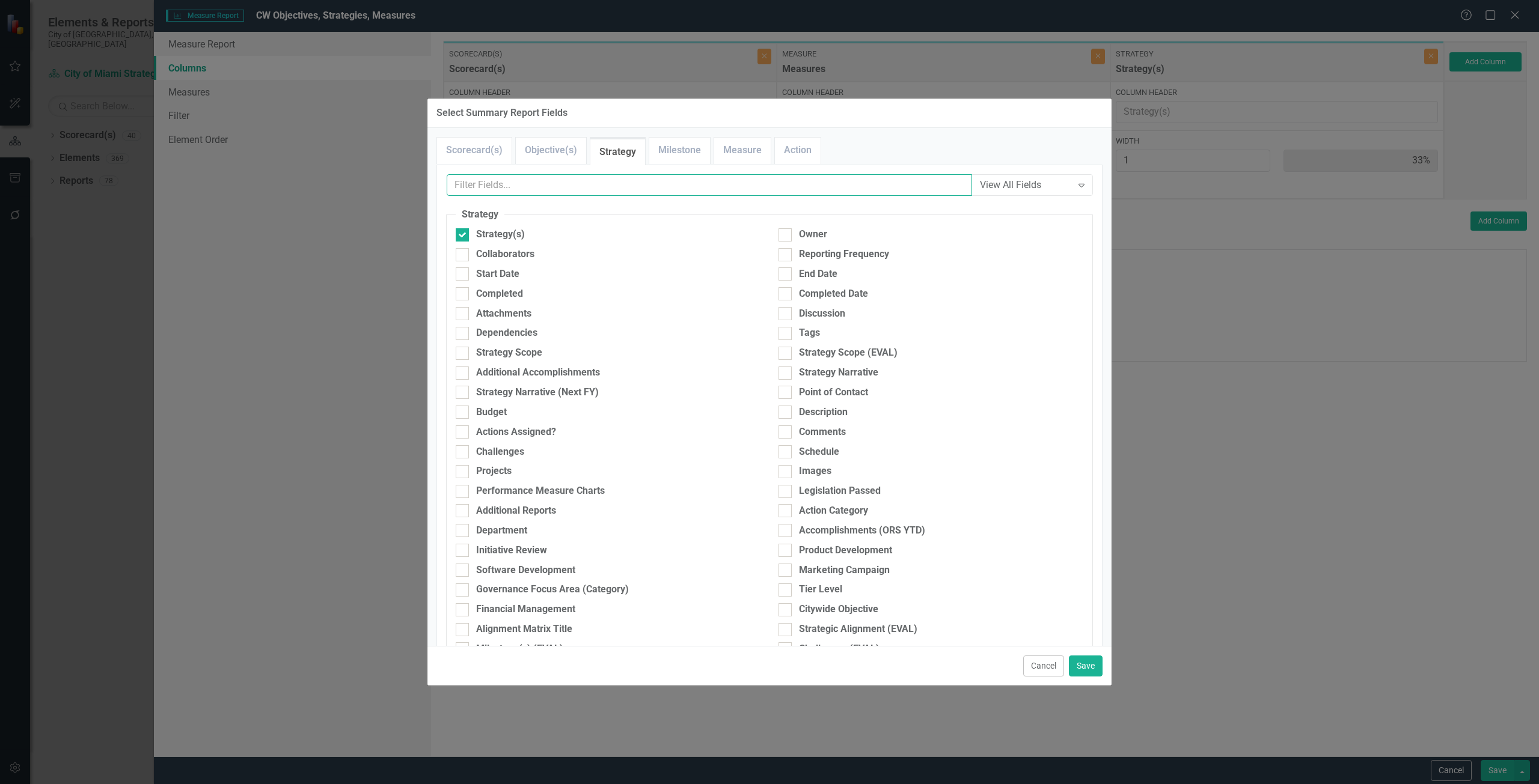
click at [592, 177] on input "text" at bounding box center [709, 185] width 526 height 23
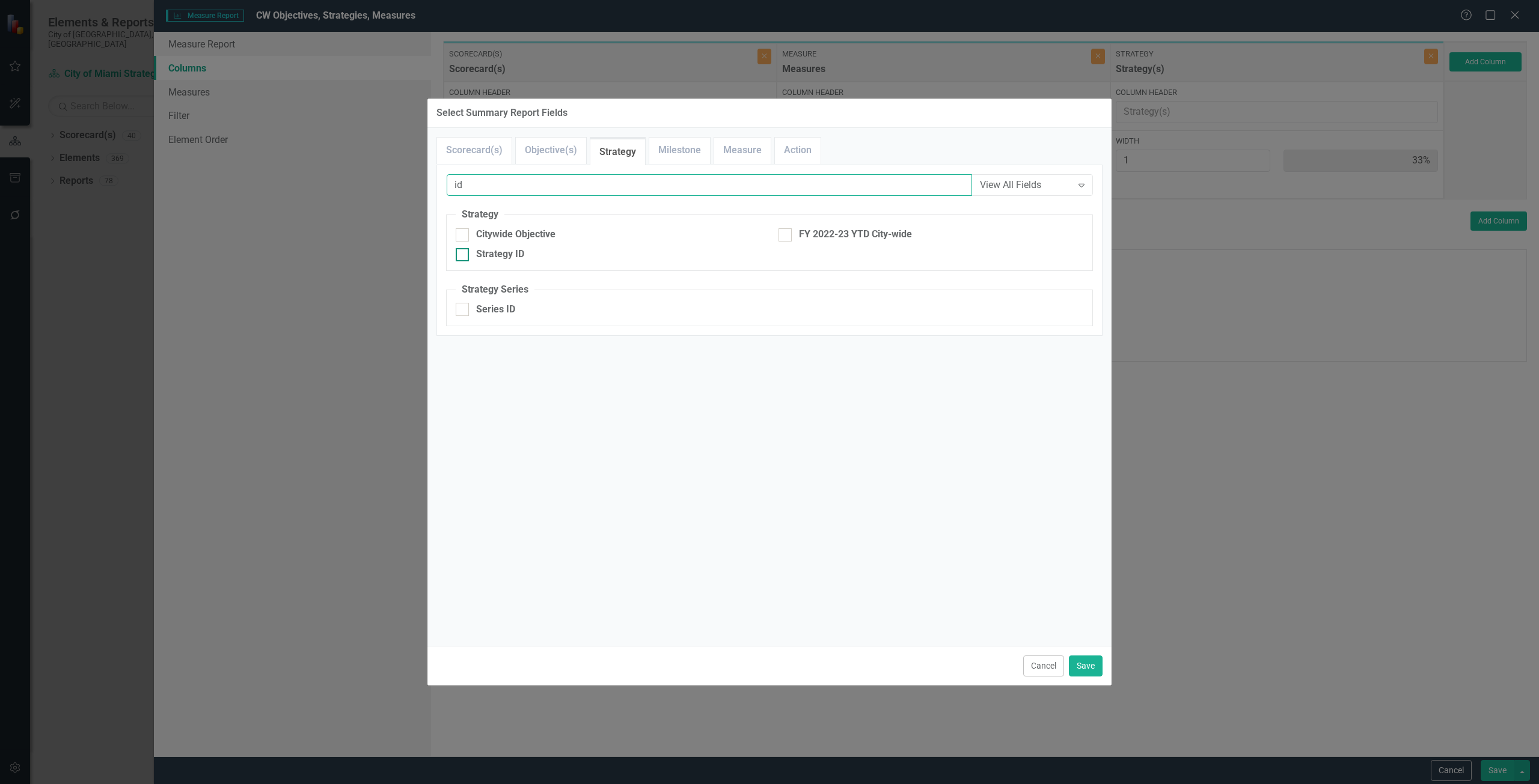
type input "id"
click at [529, 256] on div "Strategy ID" at bounding box center [608, 254] width 305 height 14
click at [464, 256] on input "Strategy ID" at bounding box center [460, 252] width 8 height 8
checkbox input "true"
click at [1079, 667] on button "Save" at bounding box center [1086, 666] width 34 height 21
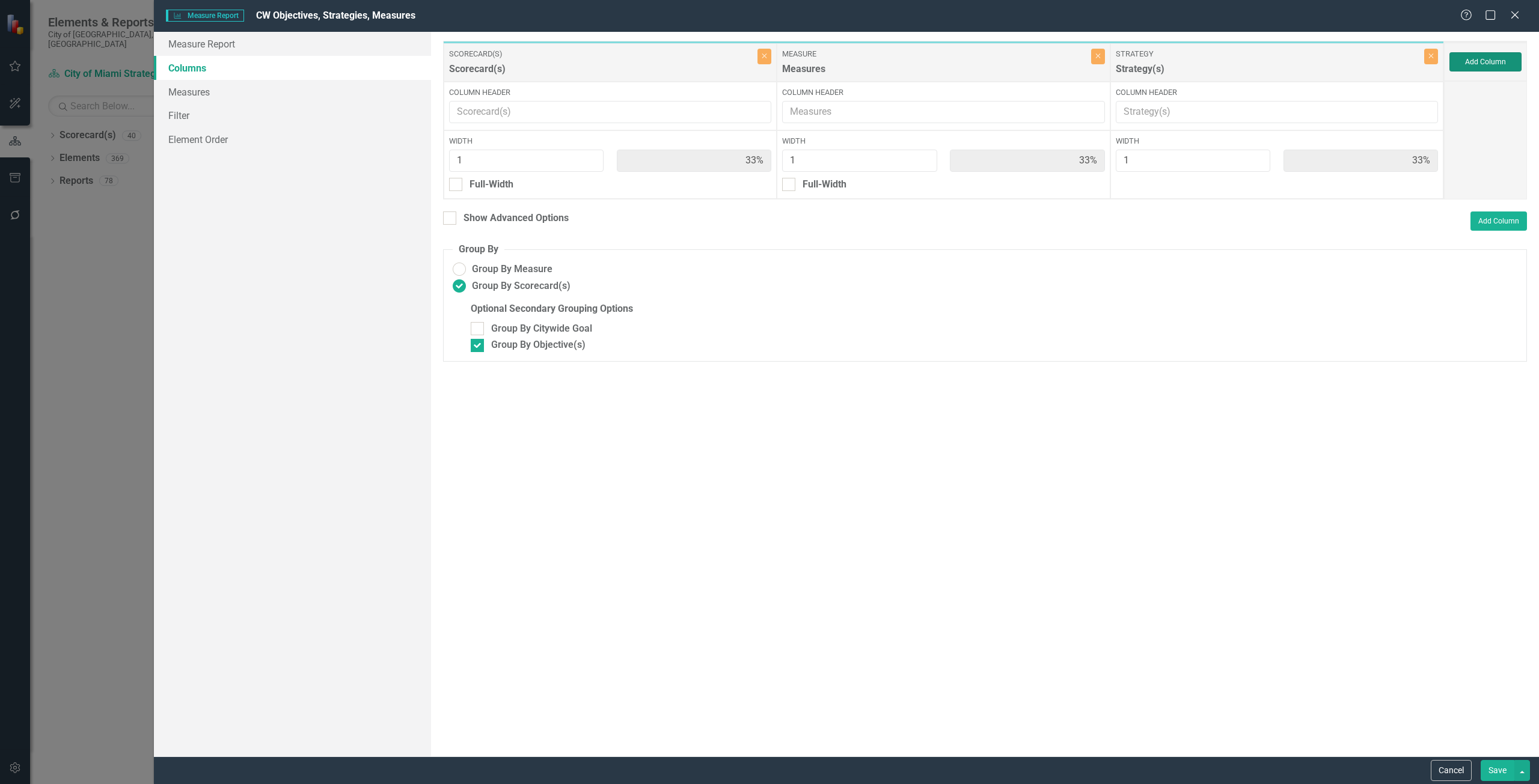
type input "25%"
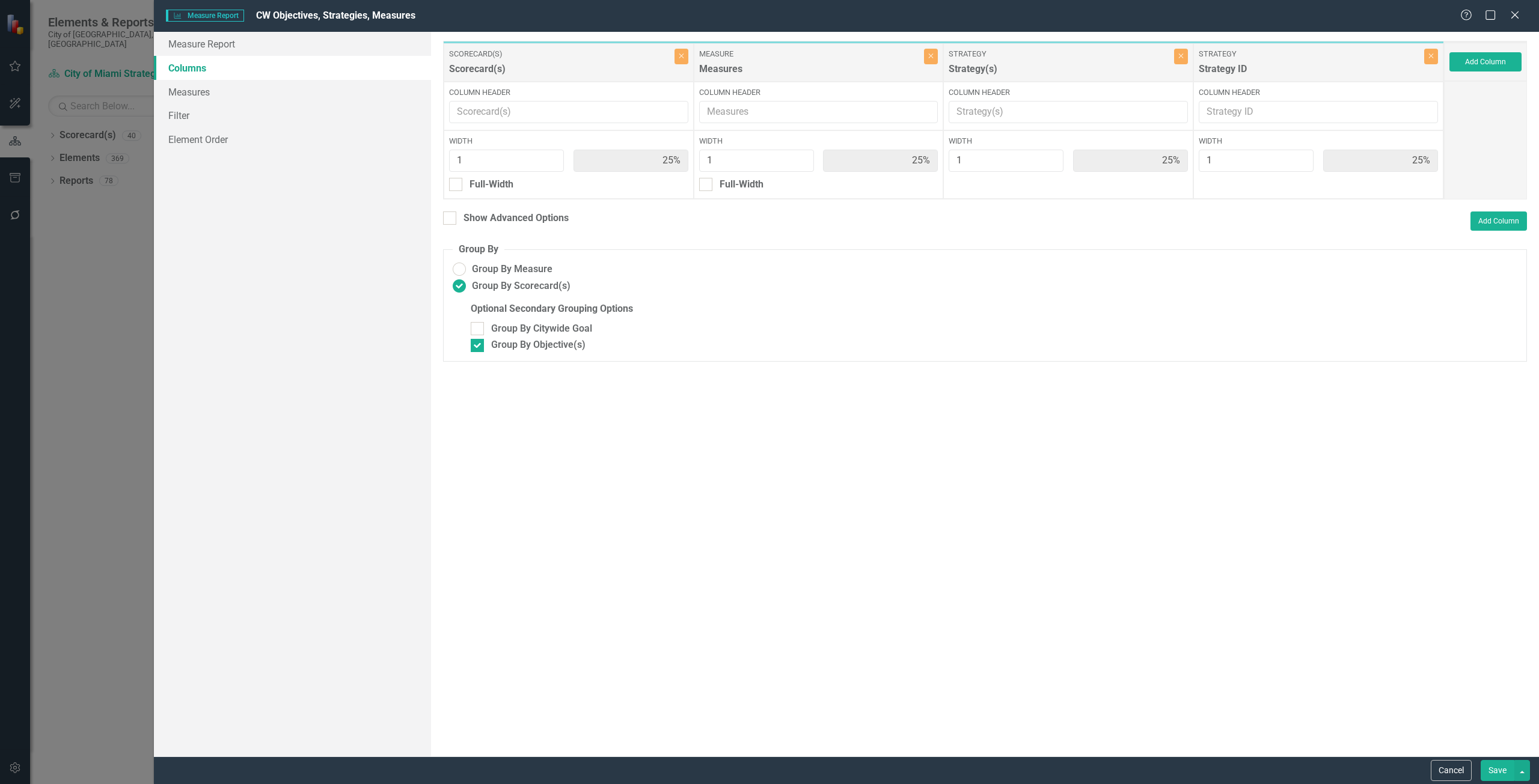
click at [1498, 779] on button "Save" at bounding box center [1498, 770] width 34 height 21
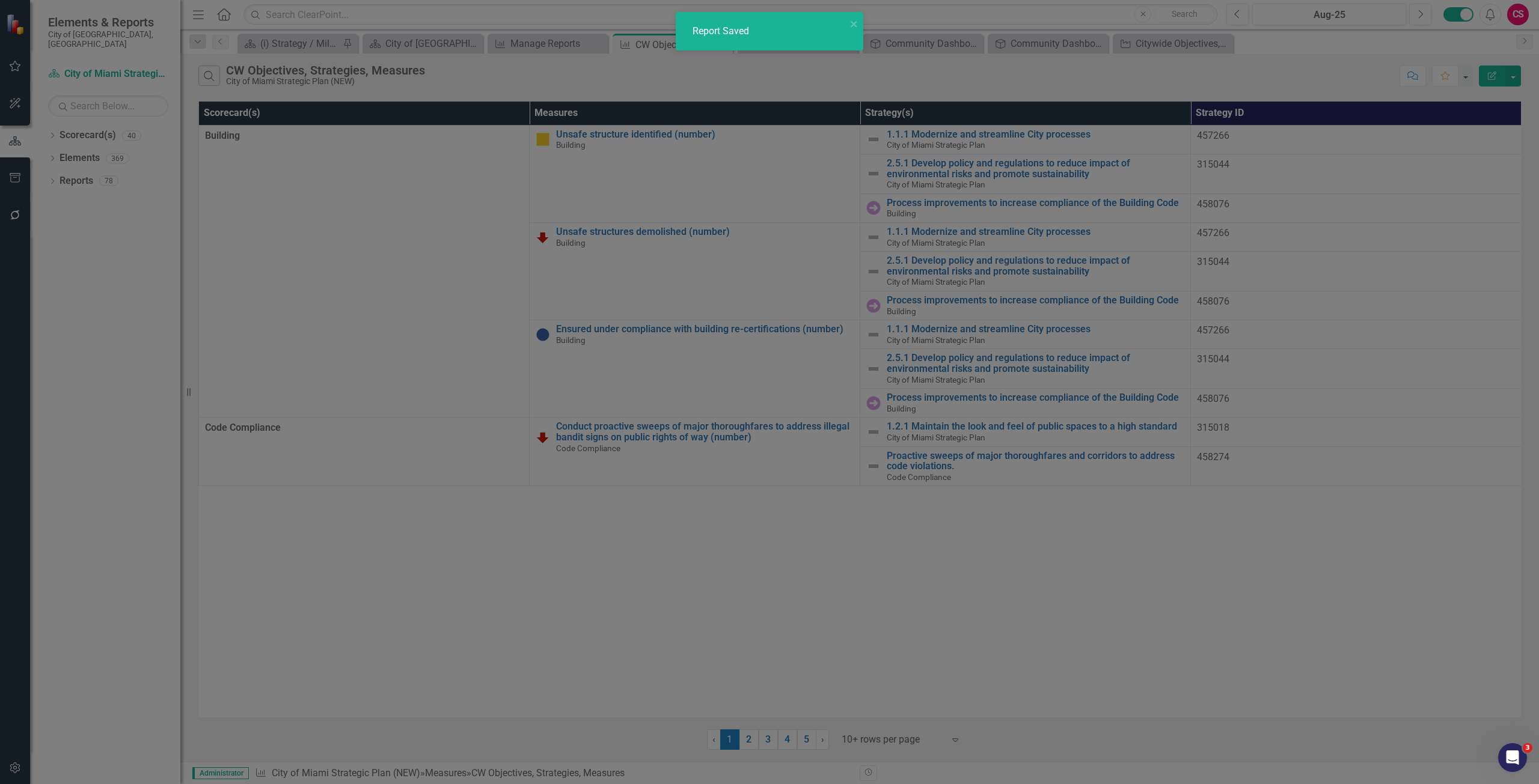
radio input "false"
checkbox input "false"
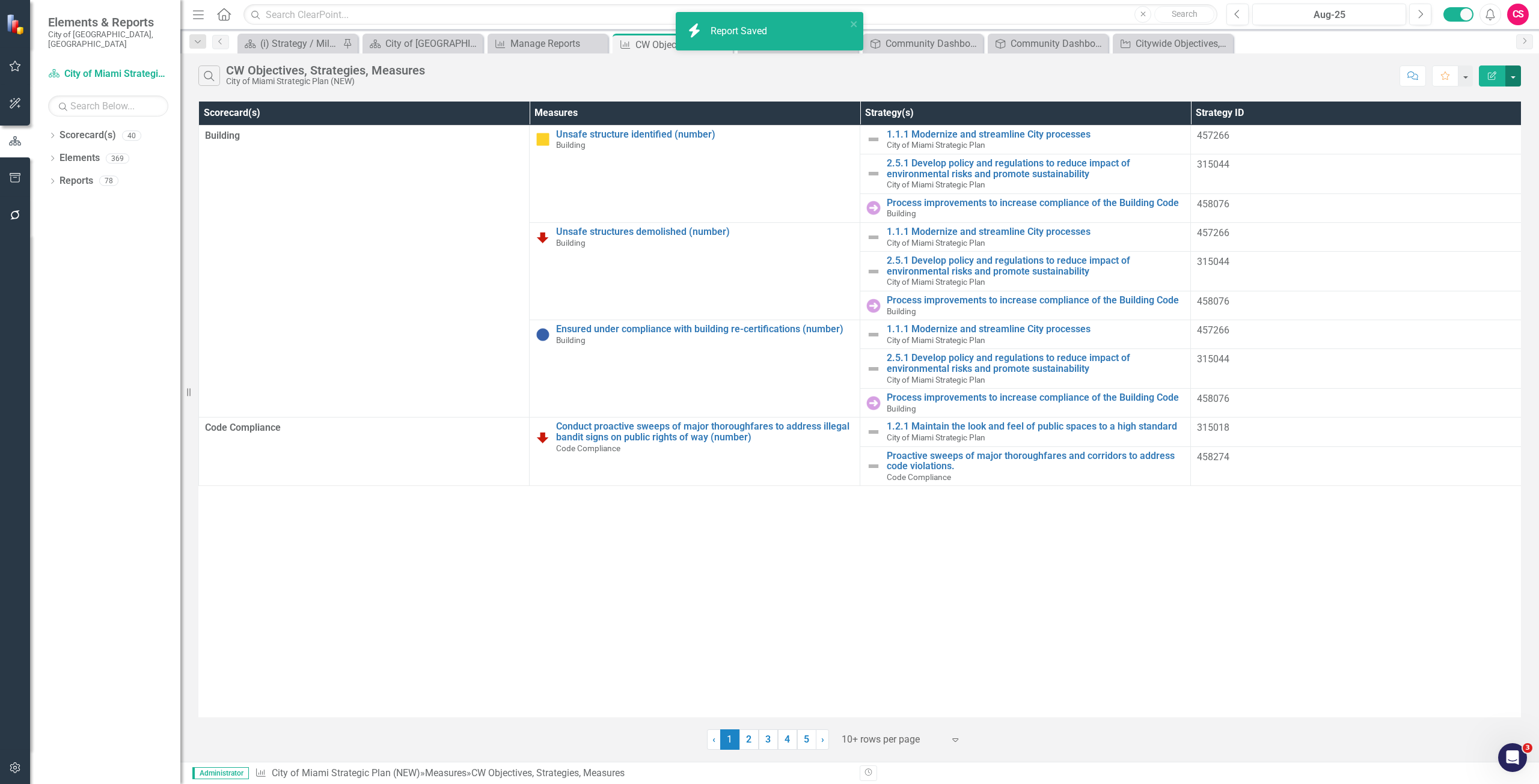
click at [1514, 77] on button "button" at bounding box center [1512, 76] width 15 height 21
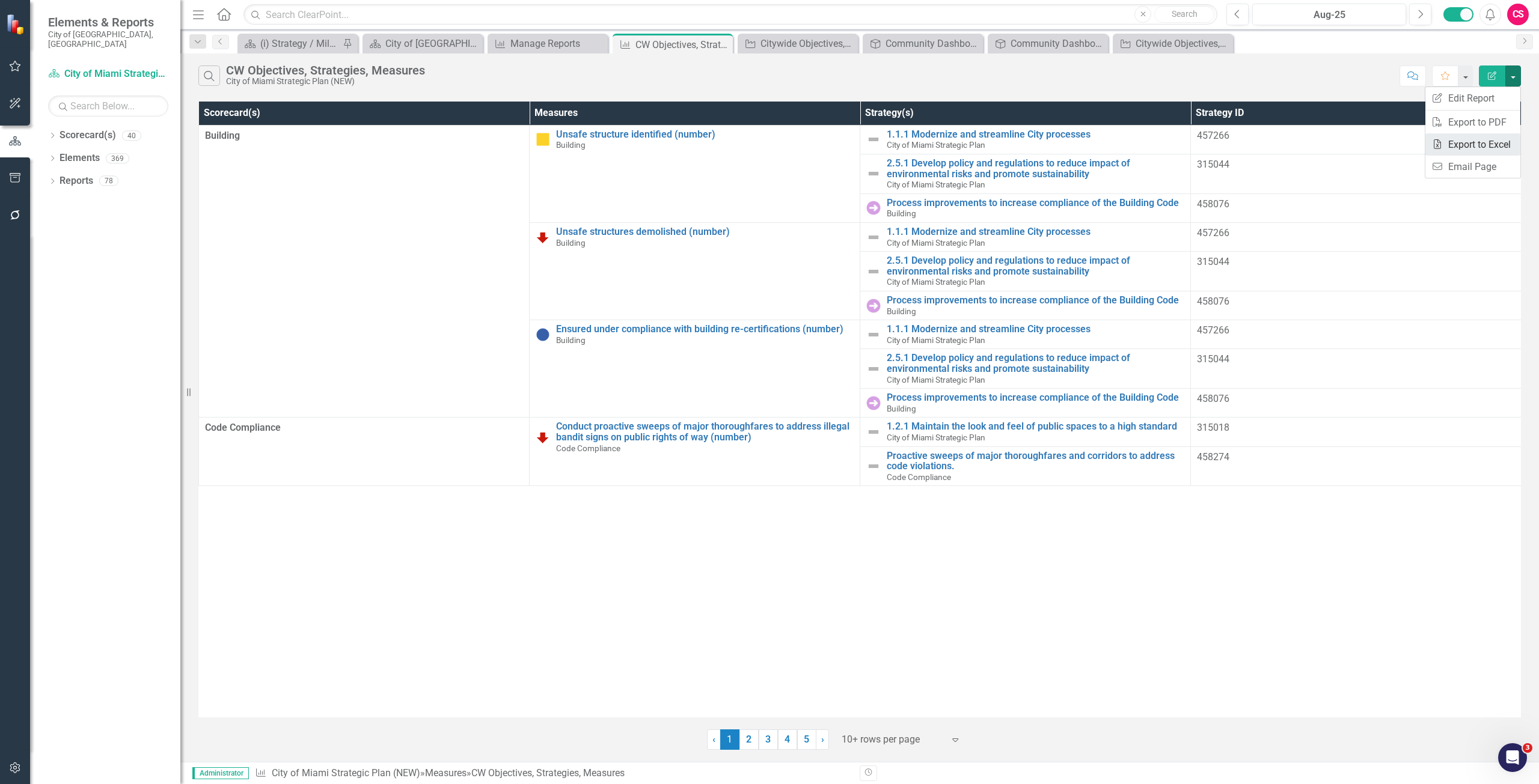
click at [1469, 143] on link "Excel Export to Excel" at bounding box center [1473, 145] width 95 height 23
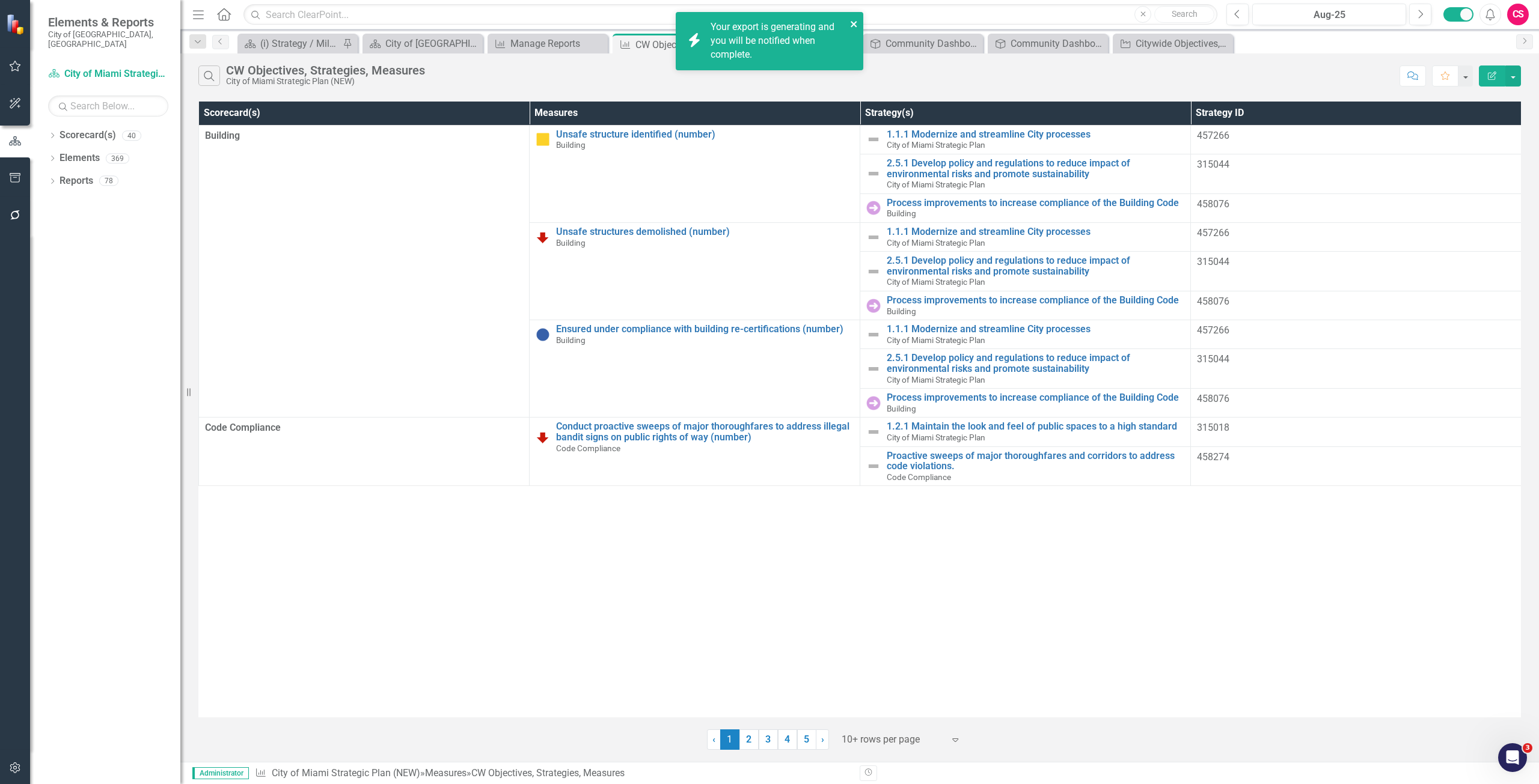
click at [851, 25] on icon "close" at bounding box center [854, 24] width 8 height 10
drag, startPoint x: 736, startPoint y: 579, endPoint x: 740, endPoint y: 570, distance: 9.8
click at [736, 579] on div "Scorecard(s) Measures Strategy(s) Strategy ID Building Unsafe structure identif…" at bounding box center [859, 409] width 1322 height 616
click at [738, 60] on div "Your export "CW Objectives Strategies Measures" is complete. Click here to down…" at bounding box center [778, 48] width 136 height 55
click at [1495, 10] on icon "Alerts" at bounding box center [1490, 14] width 13 height 12
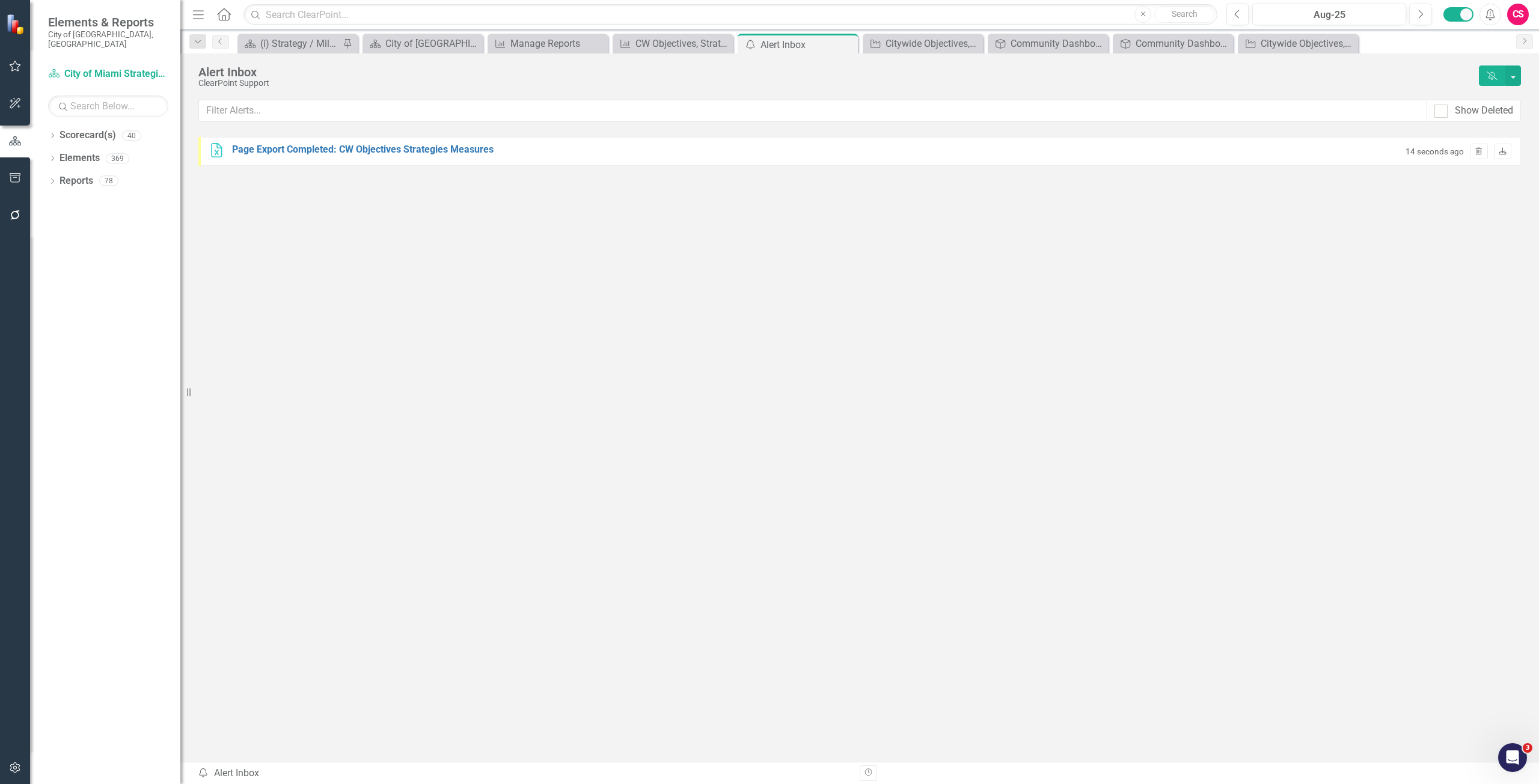
click at [1507, 153] on icon "Download" at bounding box center [1502, 151] width 9 height 7
click at [675, 41] on div "CW Objectives, Strategies, Measures" at bounding box center [675, 44] width 79 height 15
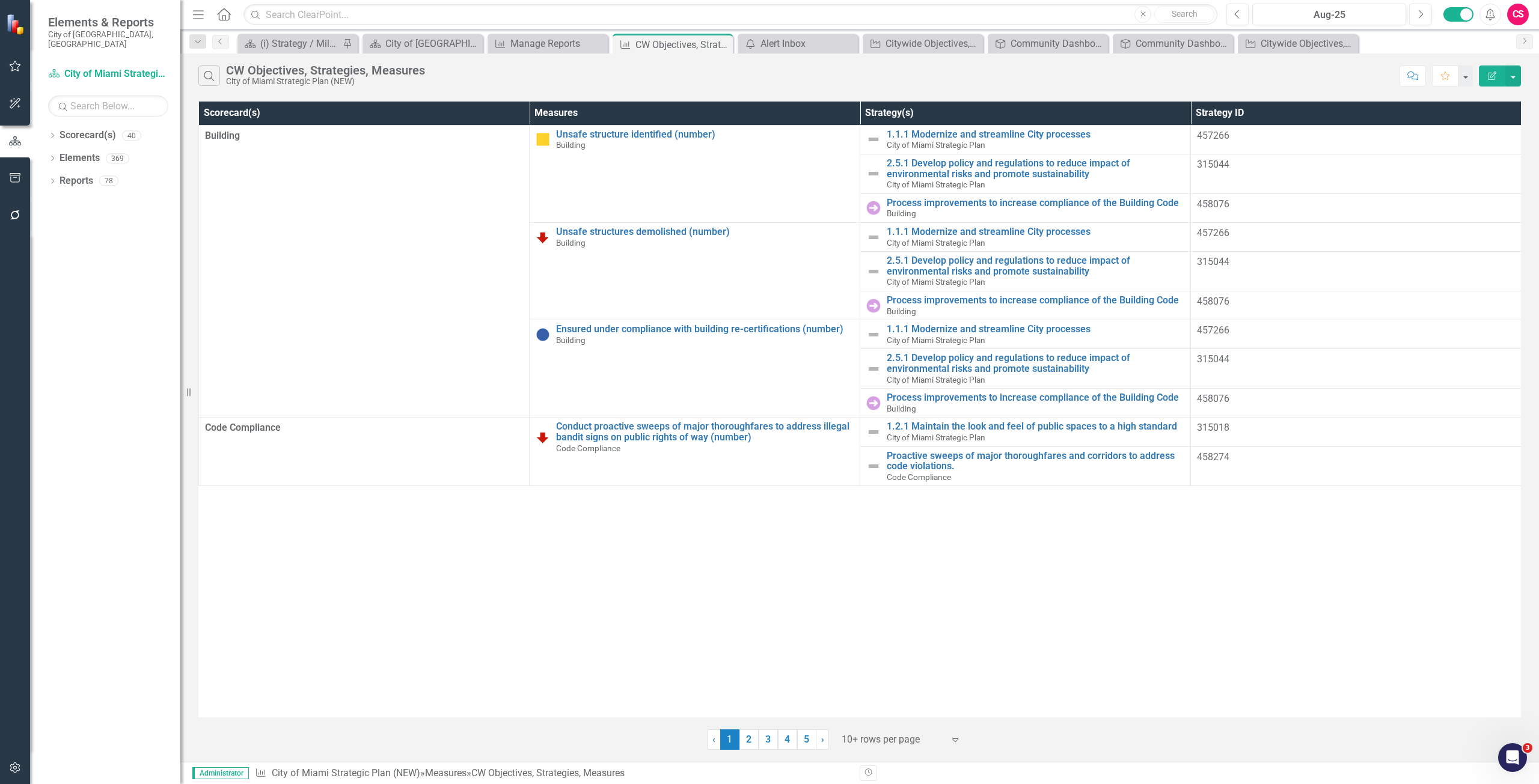
click at [1489, 80] on button "Edit Report" at bounding box center [1491, 76] width 27 height 21
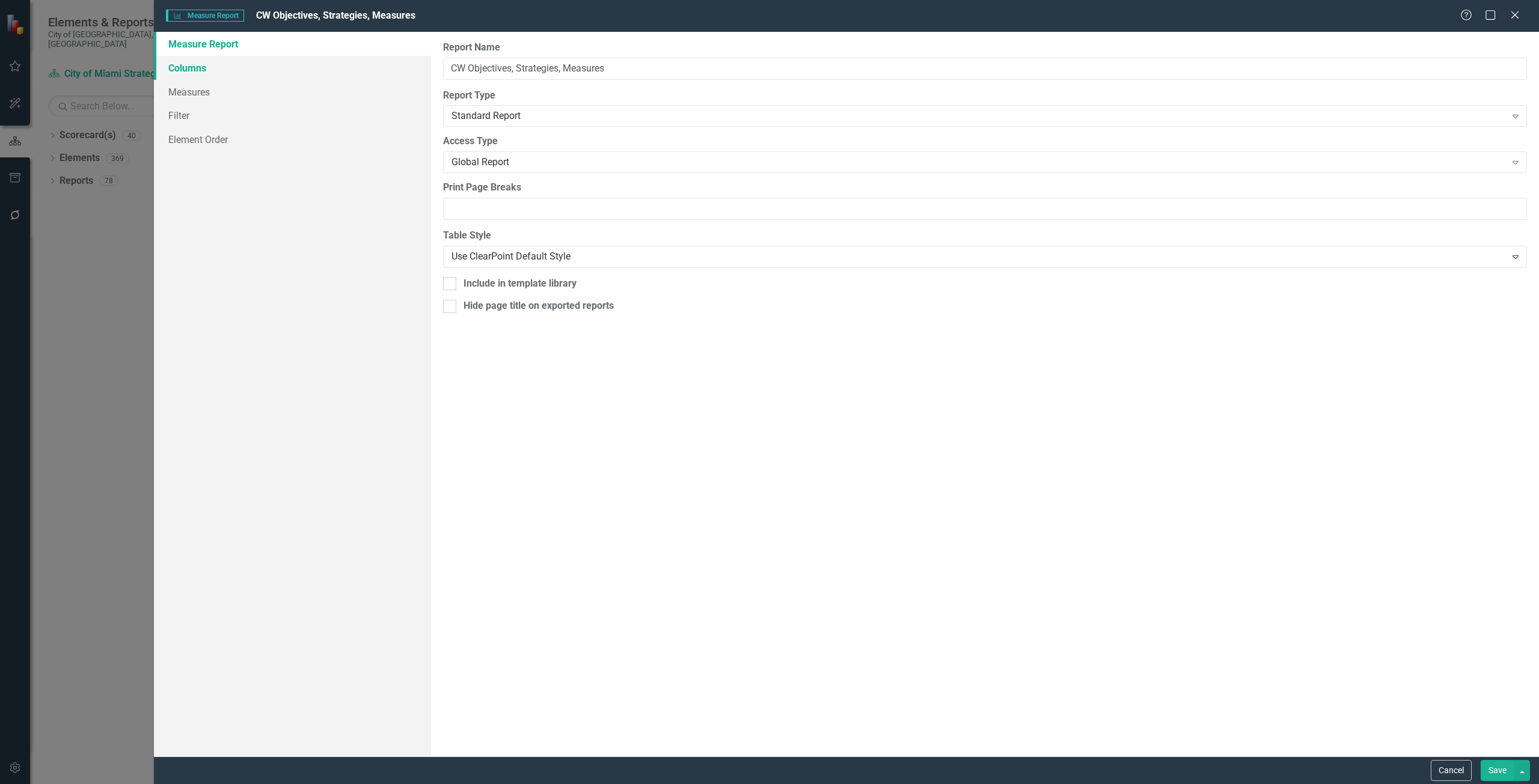
click at [220, 64] on link "Columns" at bounding box center [293, 68] width 277 height 24
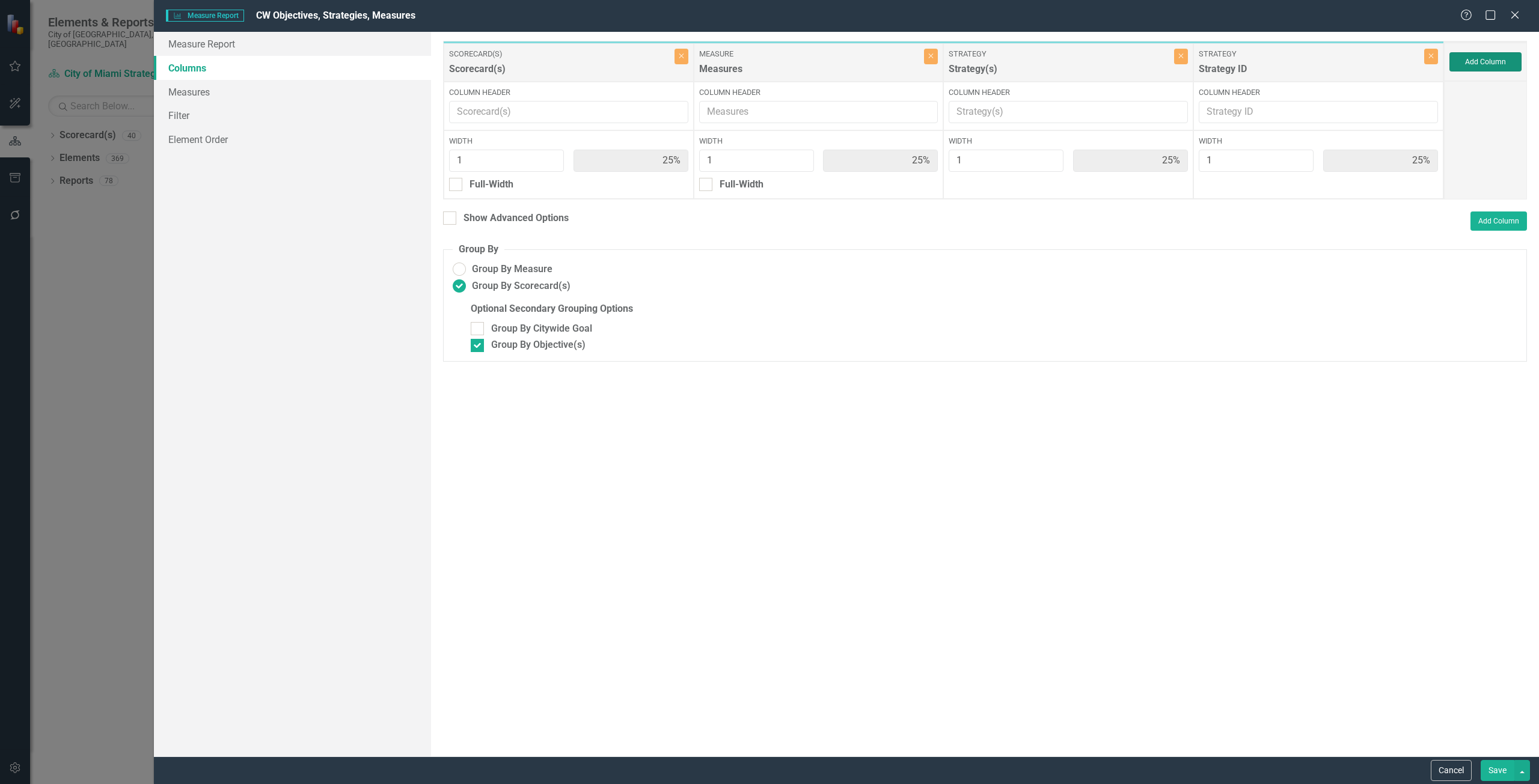
click at [1516, 68] on button "Add Column" at bounding box center [1485, 62] width 72 height 19
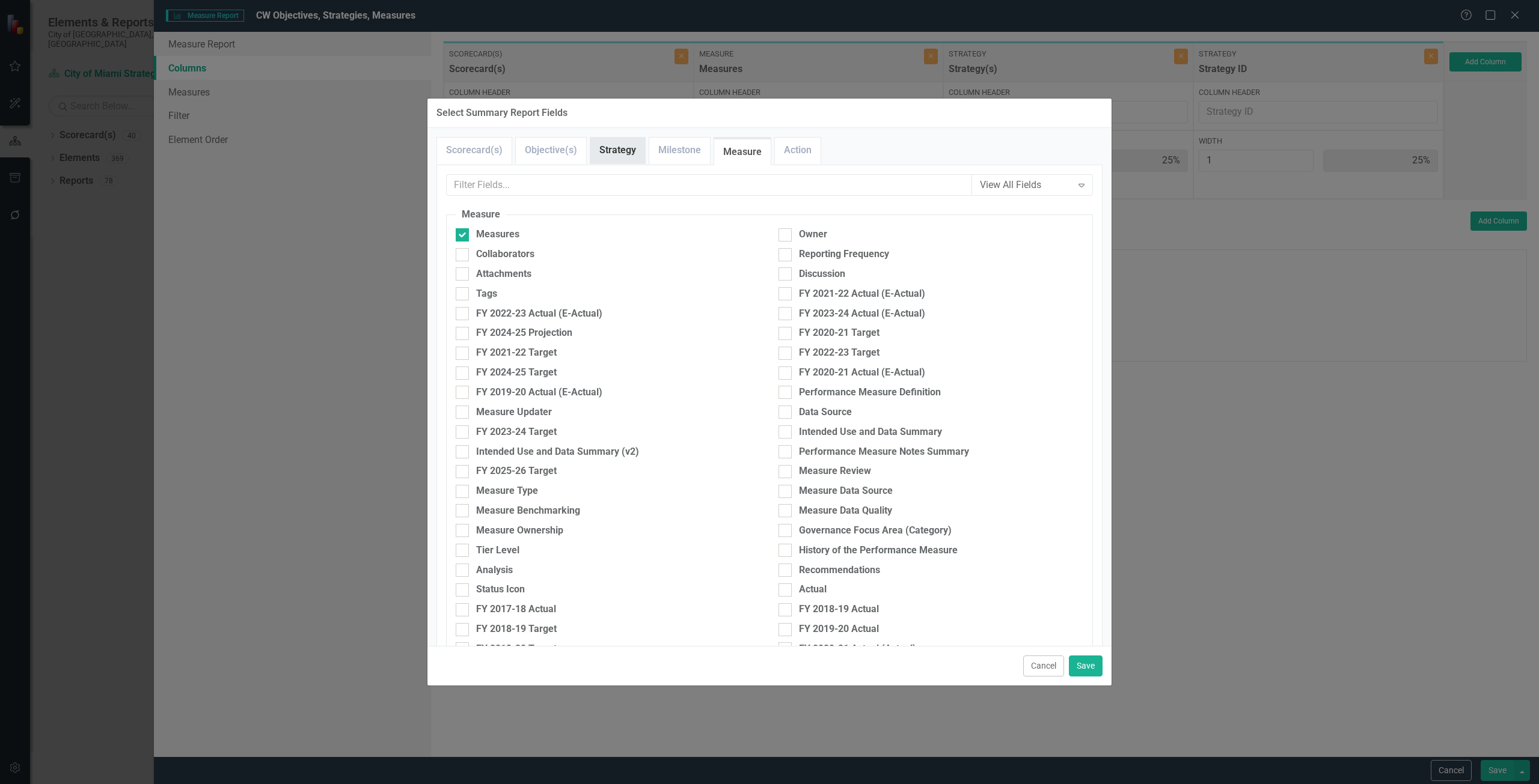
click at [625, 144] on link "Strategy" at bounding box center [618, 151] width 55 height 26
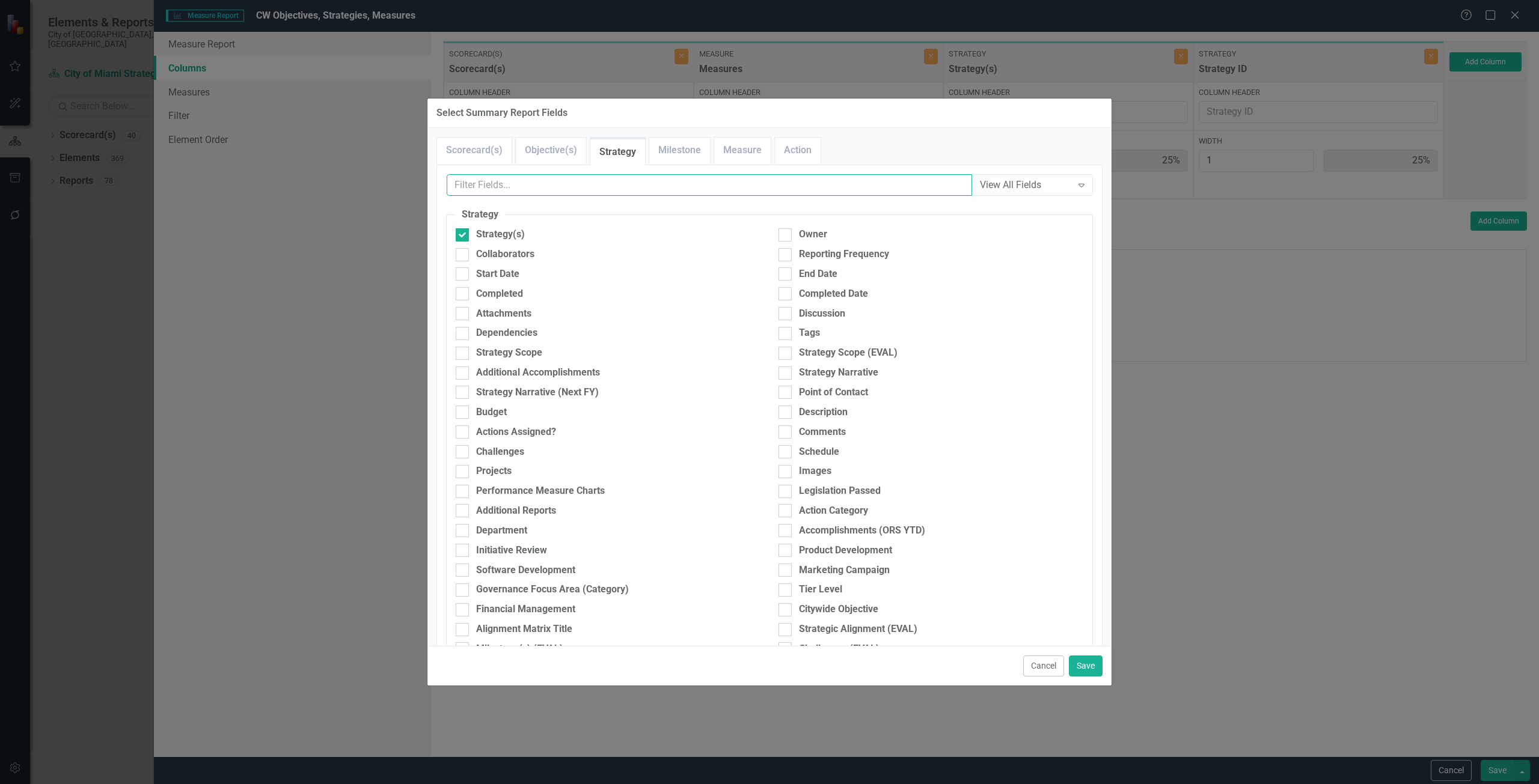
click at [573, 190] on input "text" at bounding box center [709, 185] width 526 height 23
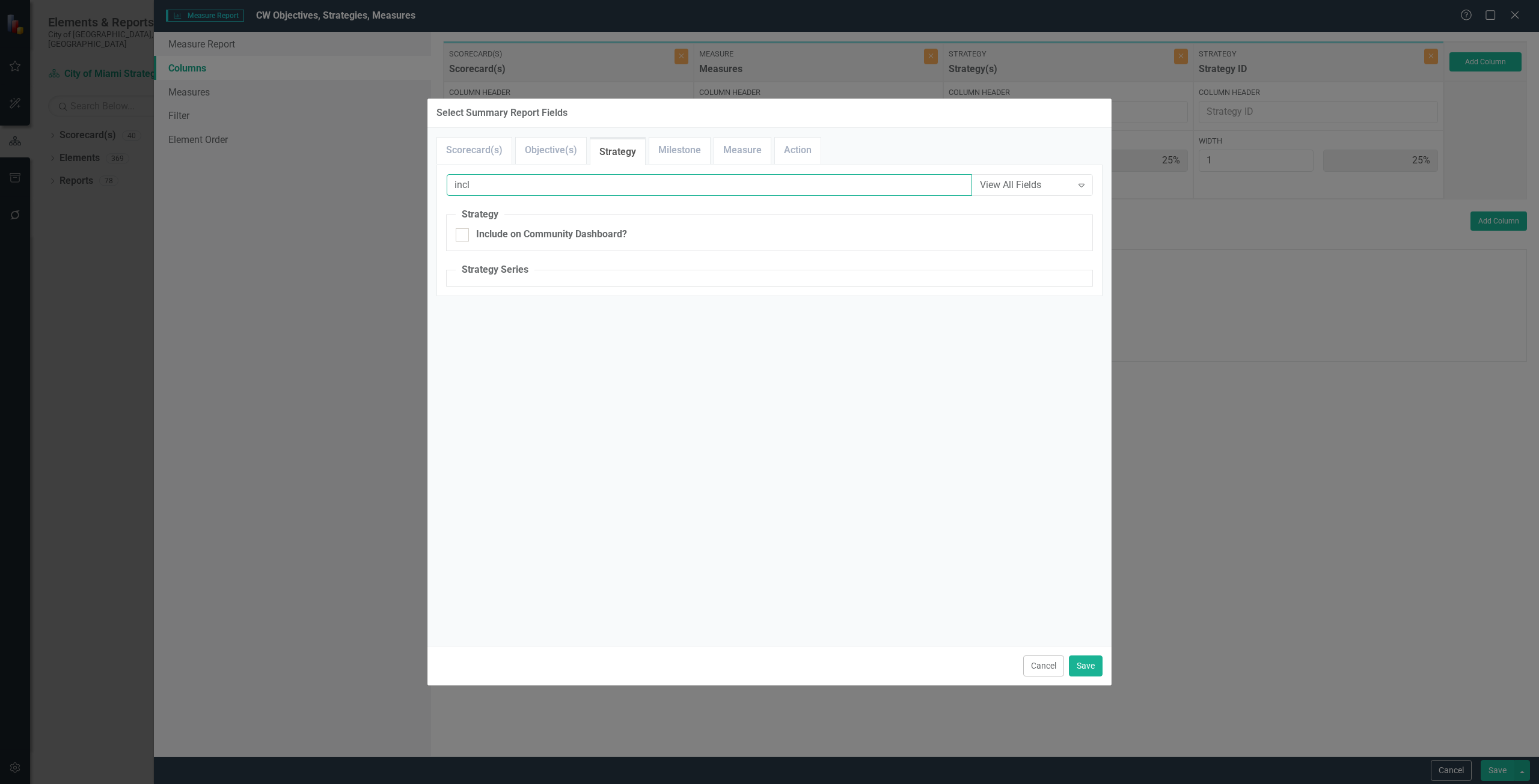
type input "incl"
click at [500, 245] on div "Include on Community Dashboard?" at bounding box center [608, 238] width 322 height 20
click at [498, 234] on div "Include on Community Dashboard?" at bounding box center [551, 234] width 151 height 14
click at [464, 234] on input "Include on Community Dashboard?" at bounding box center [460, 232] width 8 height 8
checkbox input "true"
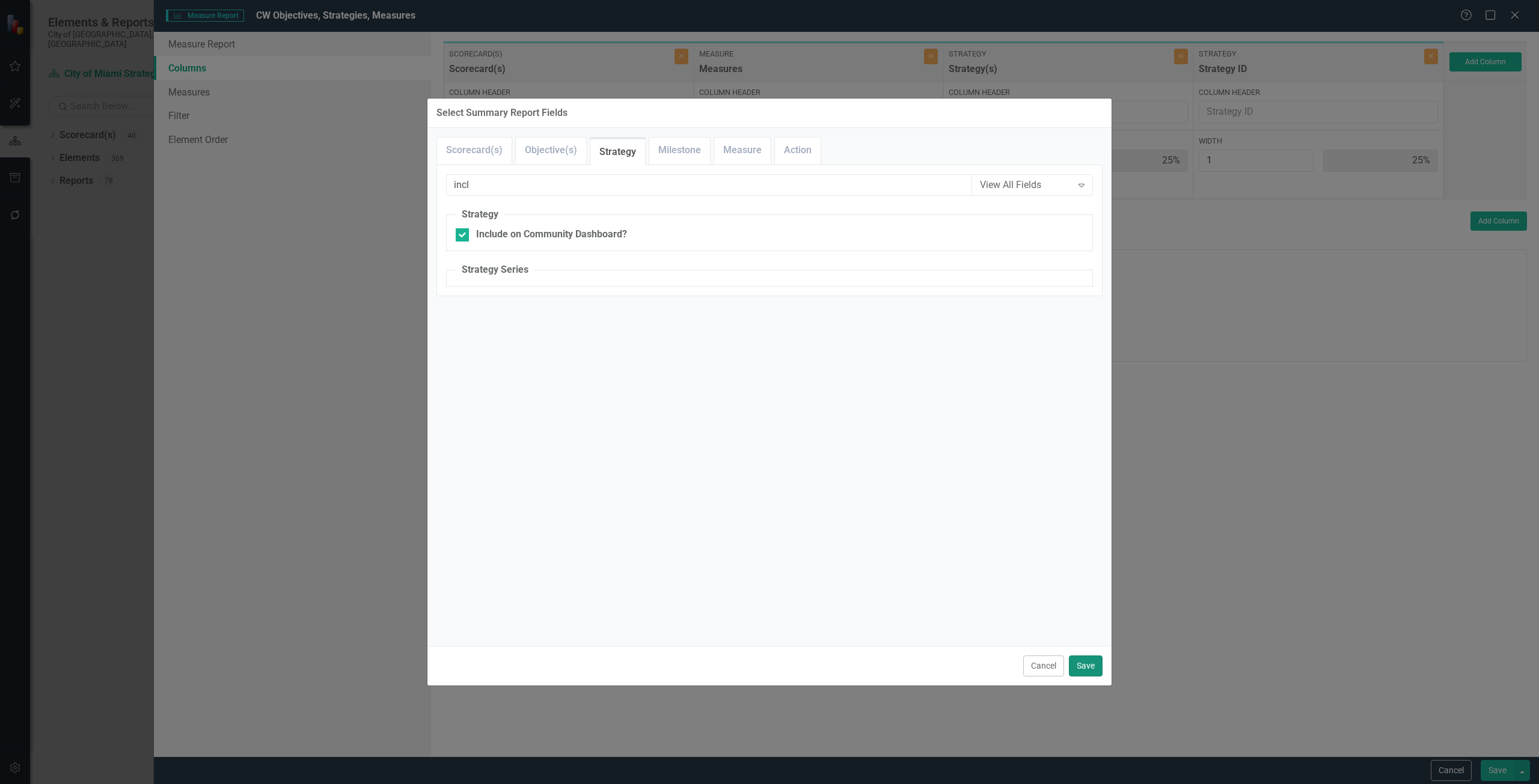
click at [1086, 660] on button "Save" at bounding box center [1086, 666] width 34 height 21
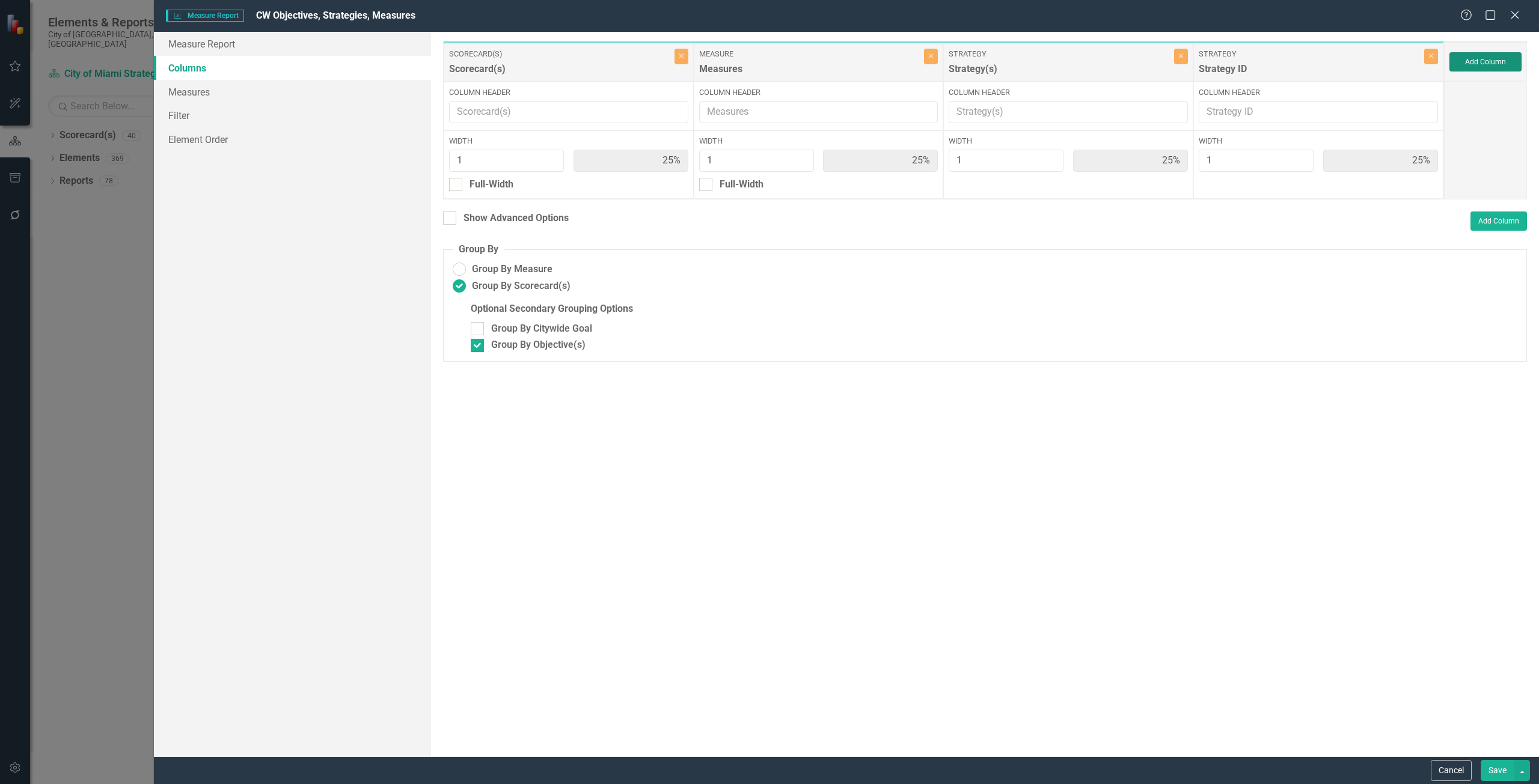
type input "20%"
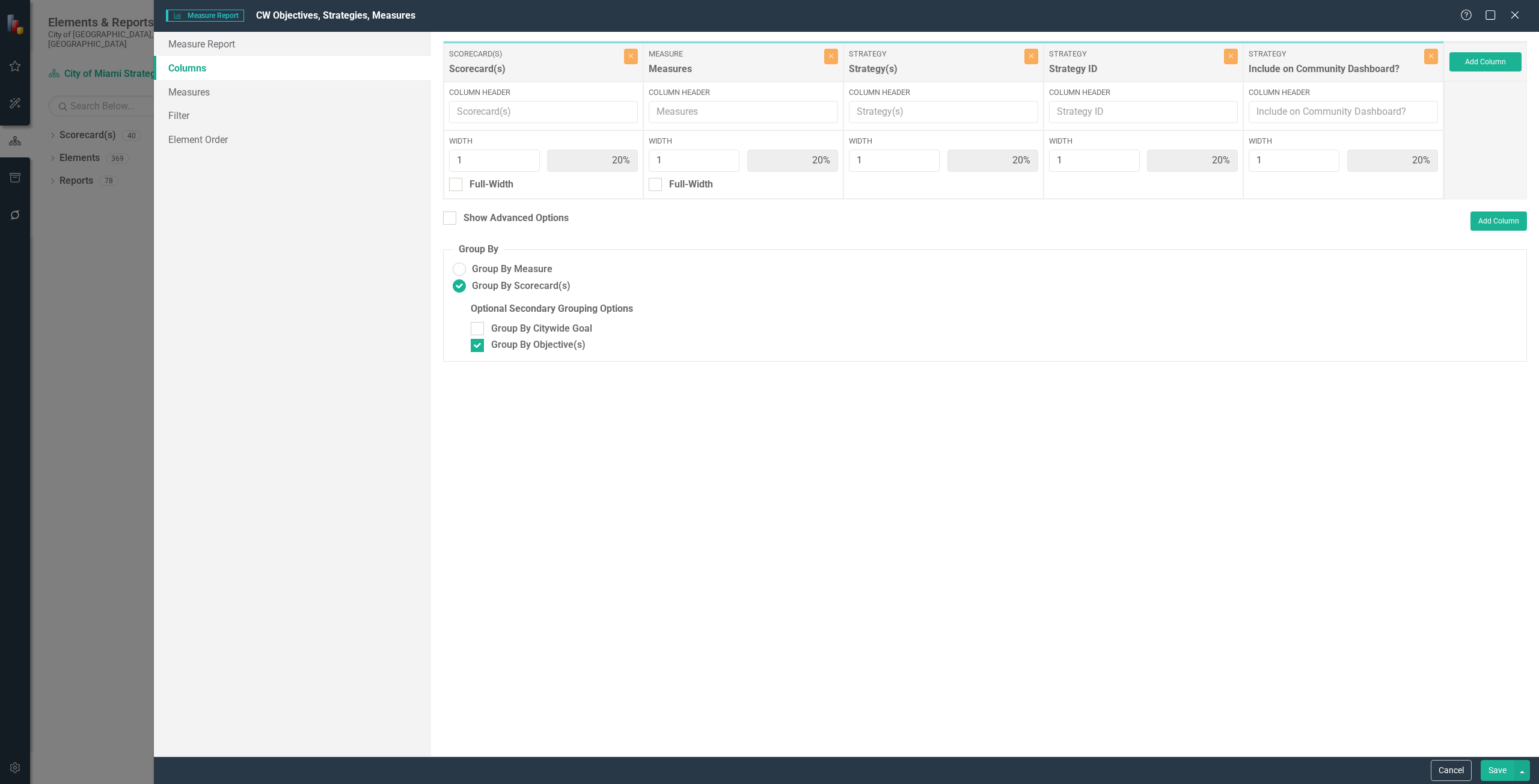
click at [1491, 776] on button "Save" at bounding box center [1498, 770] width 34 height 21
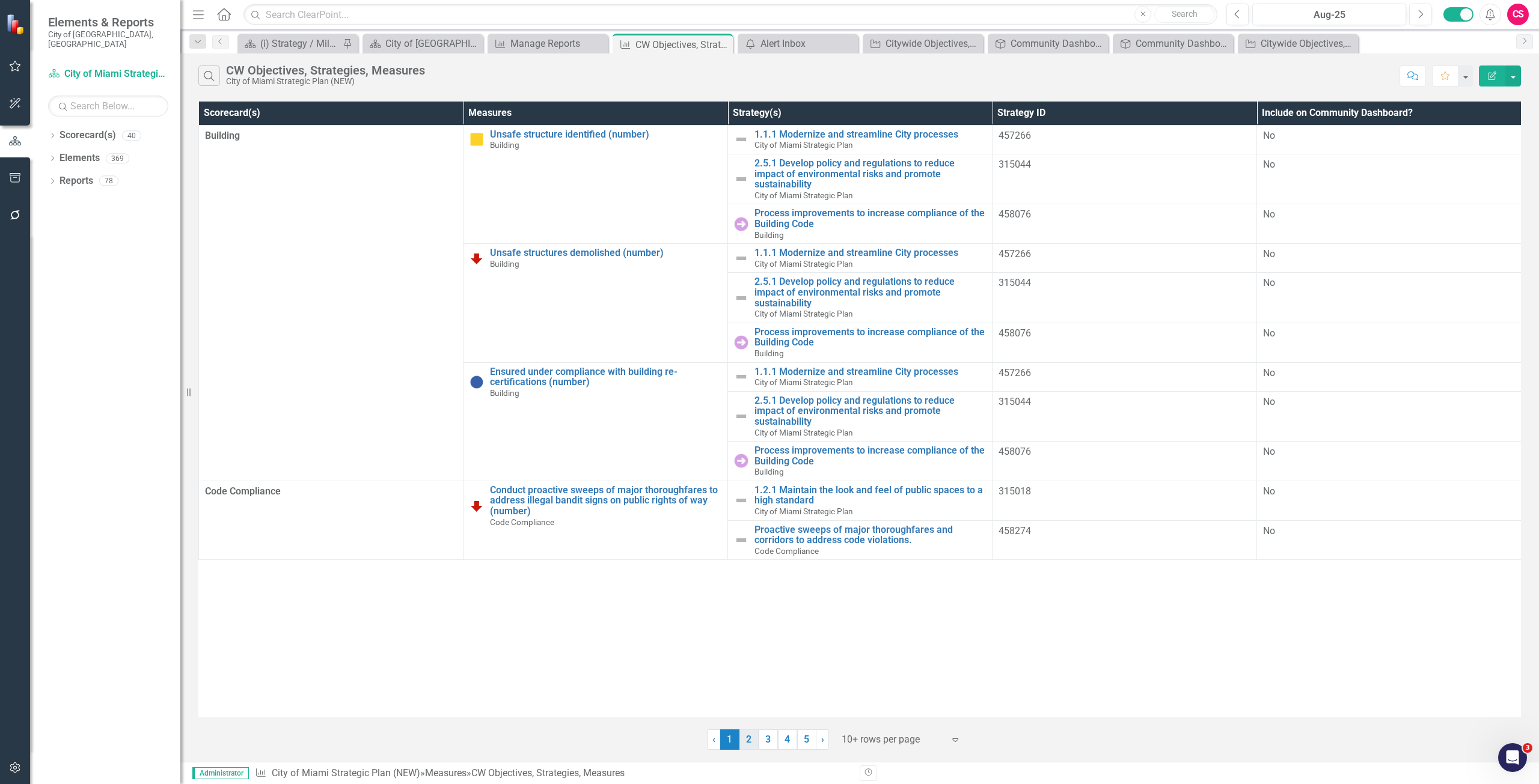
click at [756, 740] on link "2" at bounding box center [749, 739] width 19 height 20
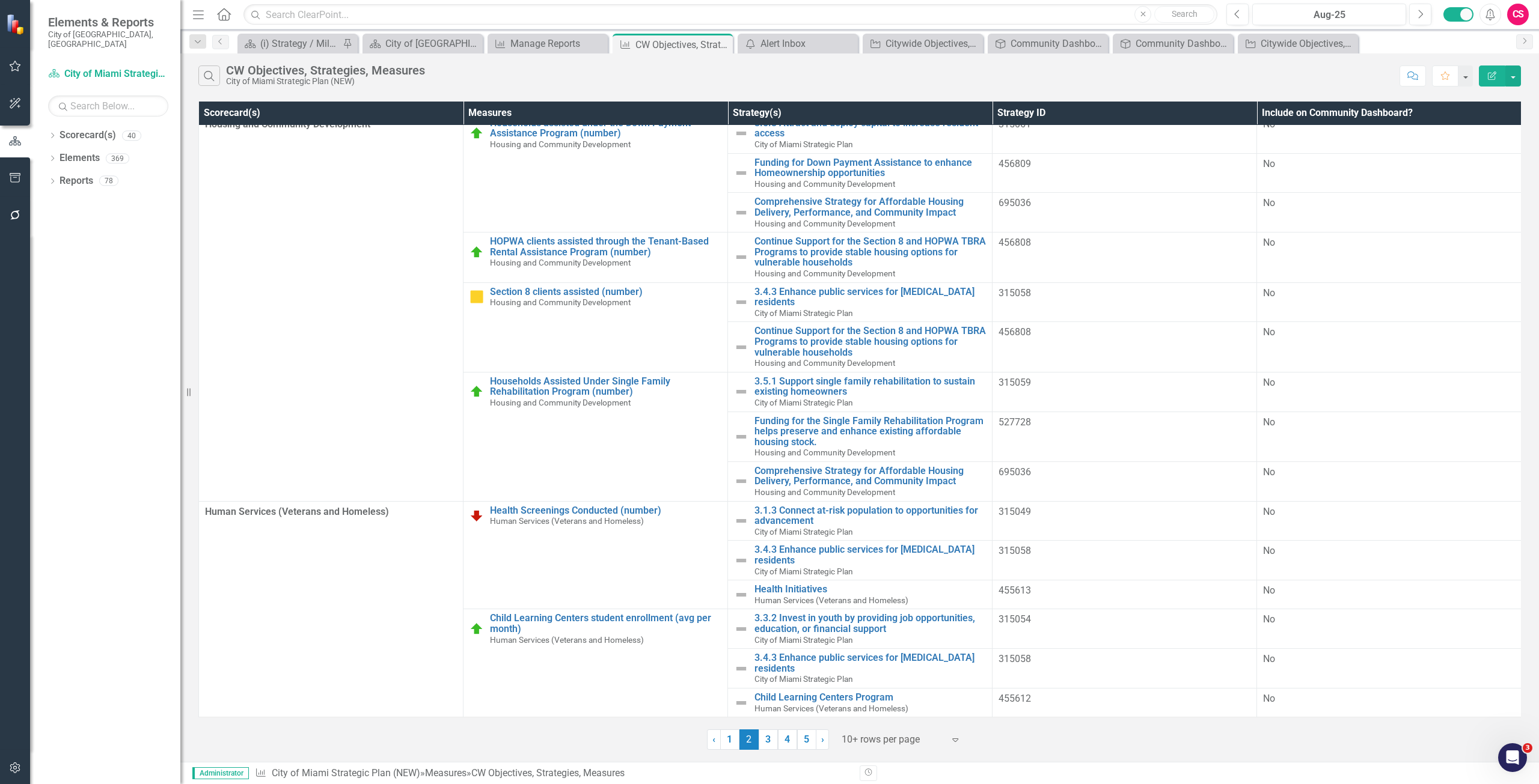
scroll to position [20, 0]
click at [728, 745] on link "1" at bounding box center [730, 739] width 19 height 20
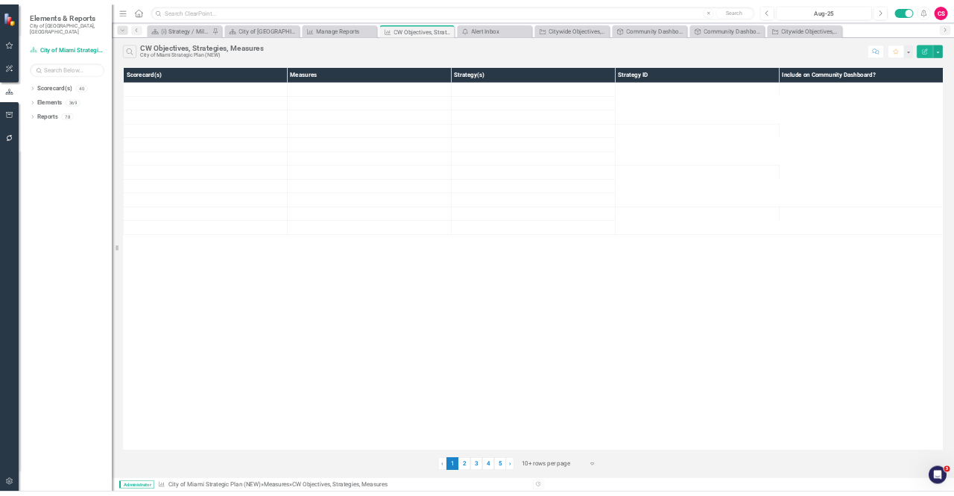
scroll to position [0, 0]
